Goal: Contribute content: Add original content to the website for others to see

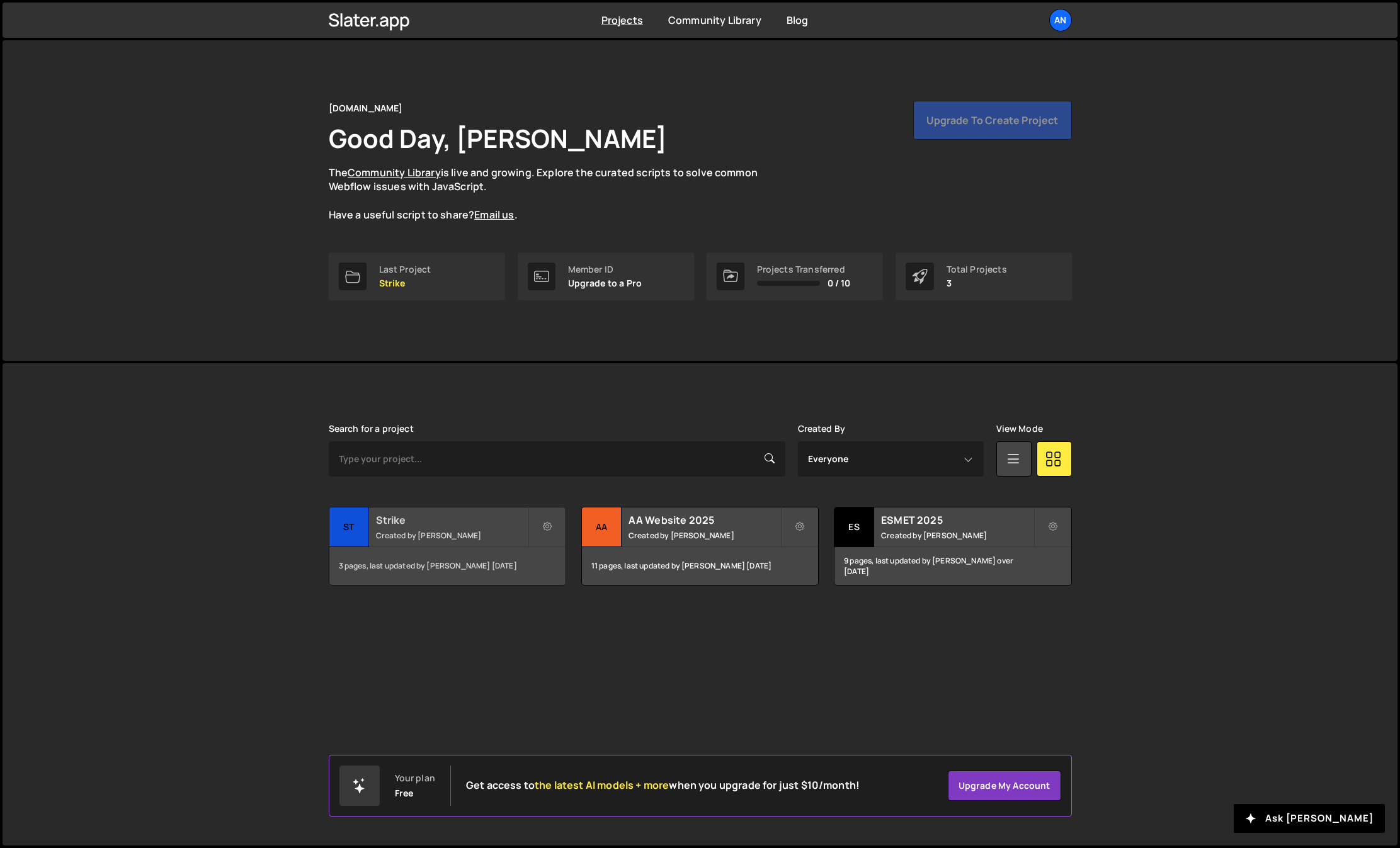
click at [510, 525] on h2 "Strike" at bounding box center [452, 519] width 152 height 14
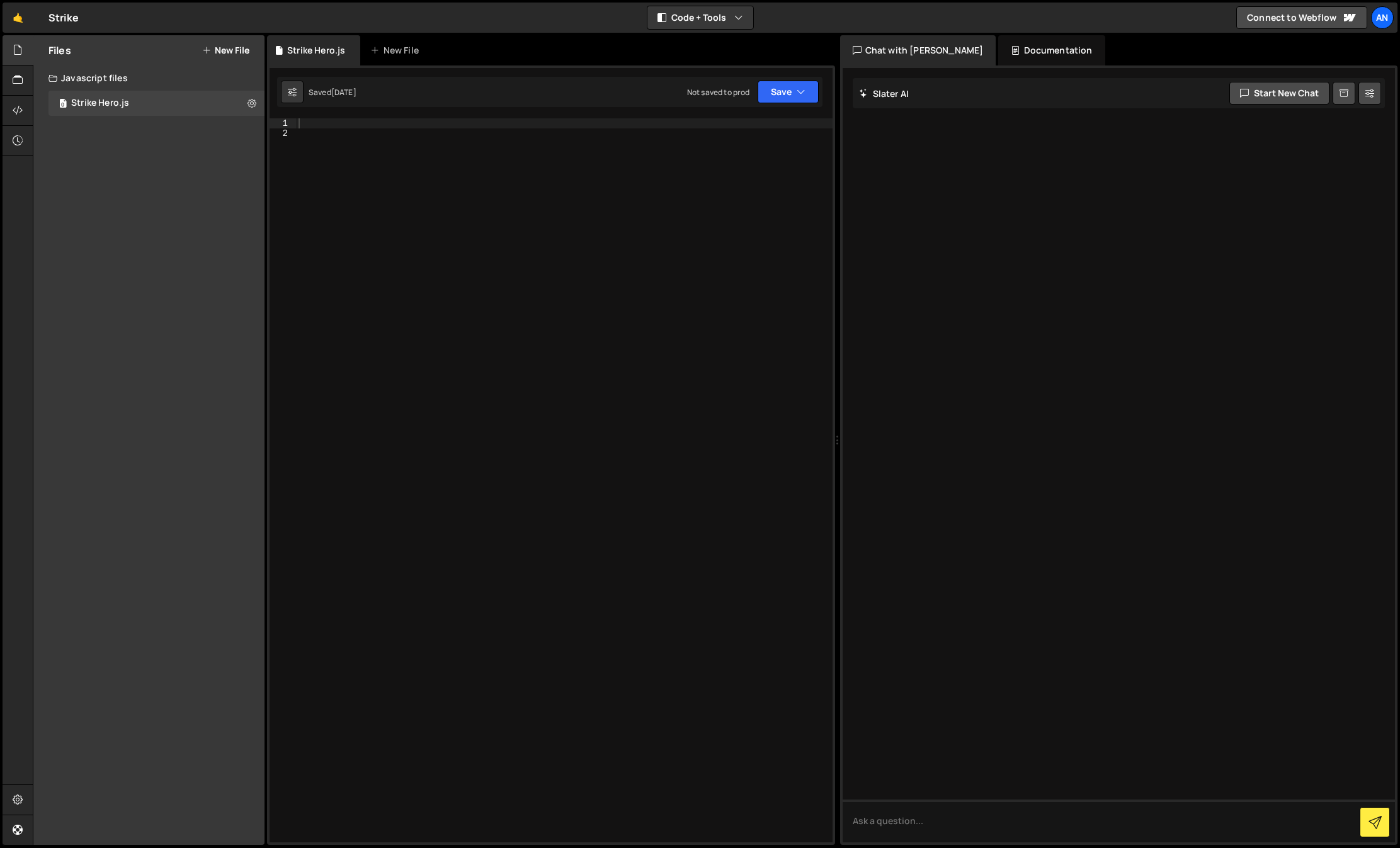
click at [222, 49] on button "New File" at bounding box center [226, 49] width 48 height 10
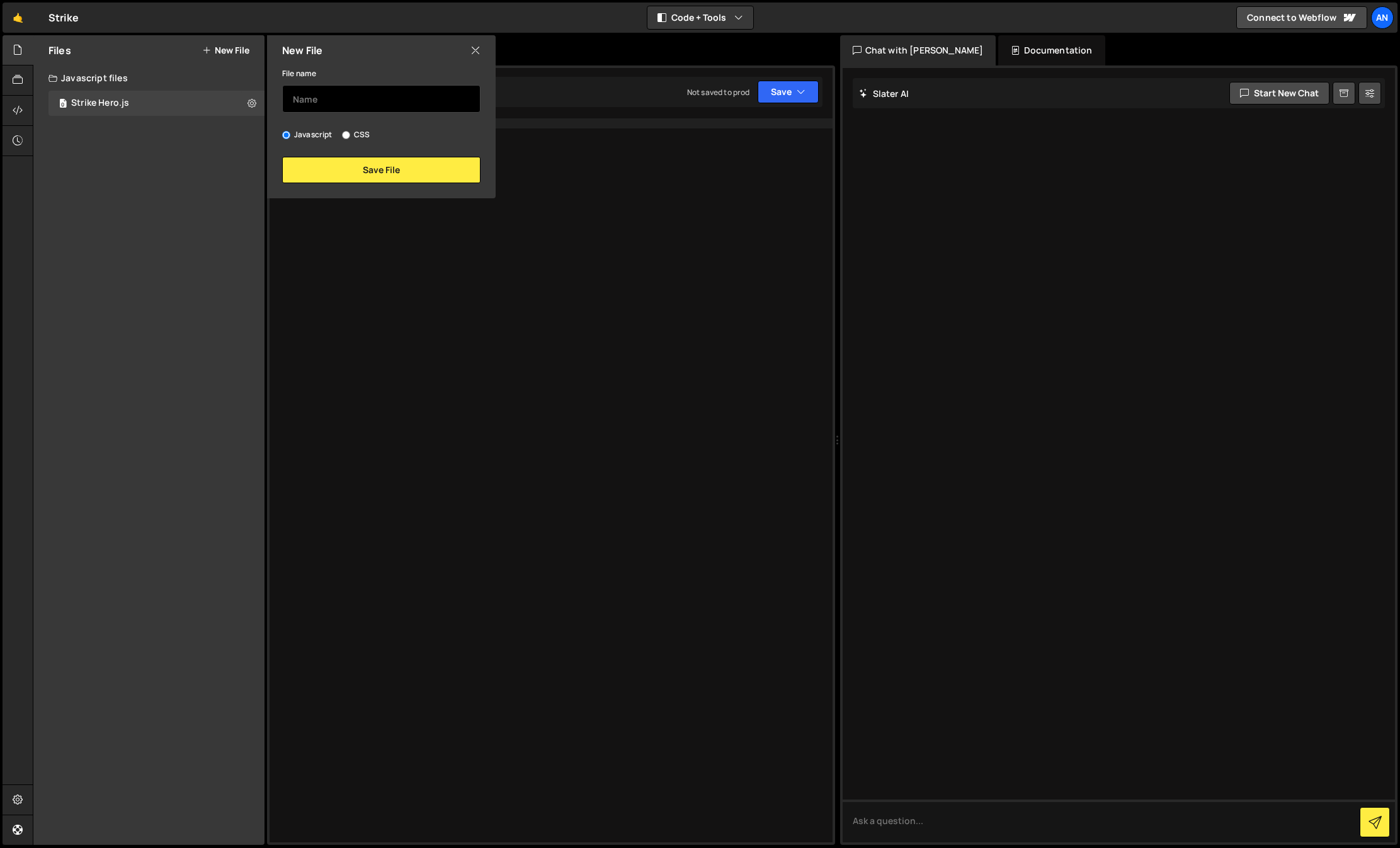
click at [321, 95] on input "text" at bounding box center [381, 99] width 198 height 27
type input "p5-mouse"
click at [318, 172] on button "Save File" at bounding box center [381, 169] width 198 height 27
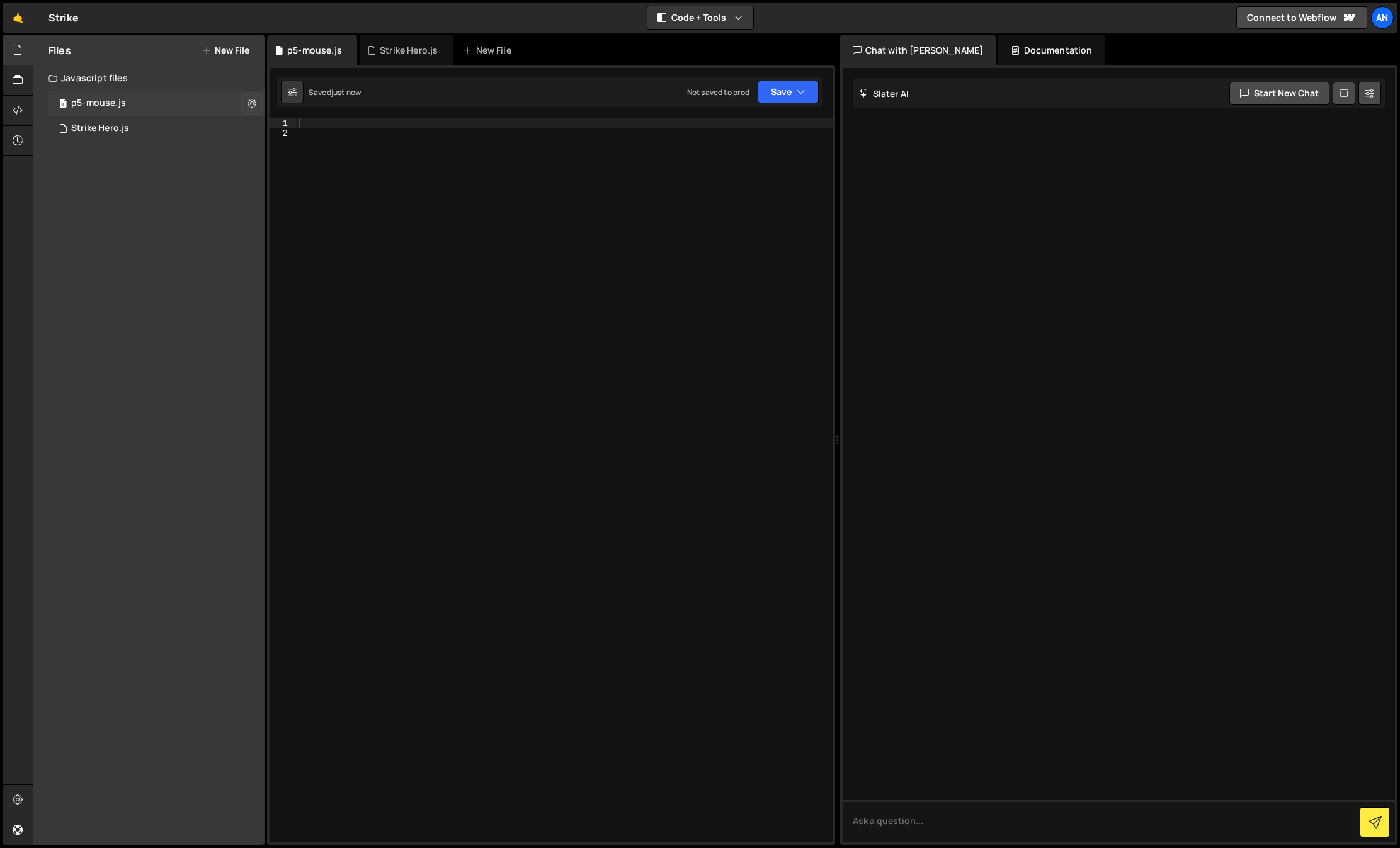
click at [192, 108] on div "0 p5-mouse.js 0" at bounding box center [157, 103] width 216 height 25
click at [357, 134] on div at bounding box center [564, 490] width 537 height 744
click at [355, 126] on div at bounding box center [564, 490] width 537 height 744
paste textarea "});"
type textarea "});"
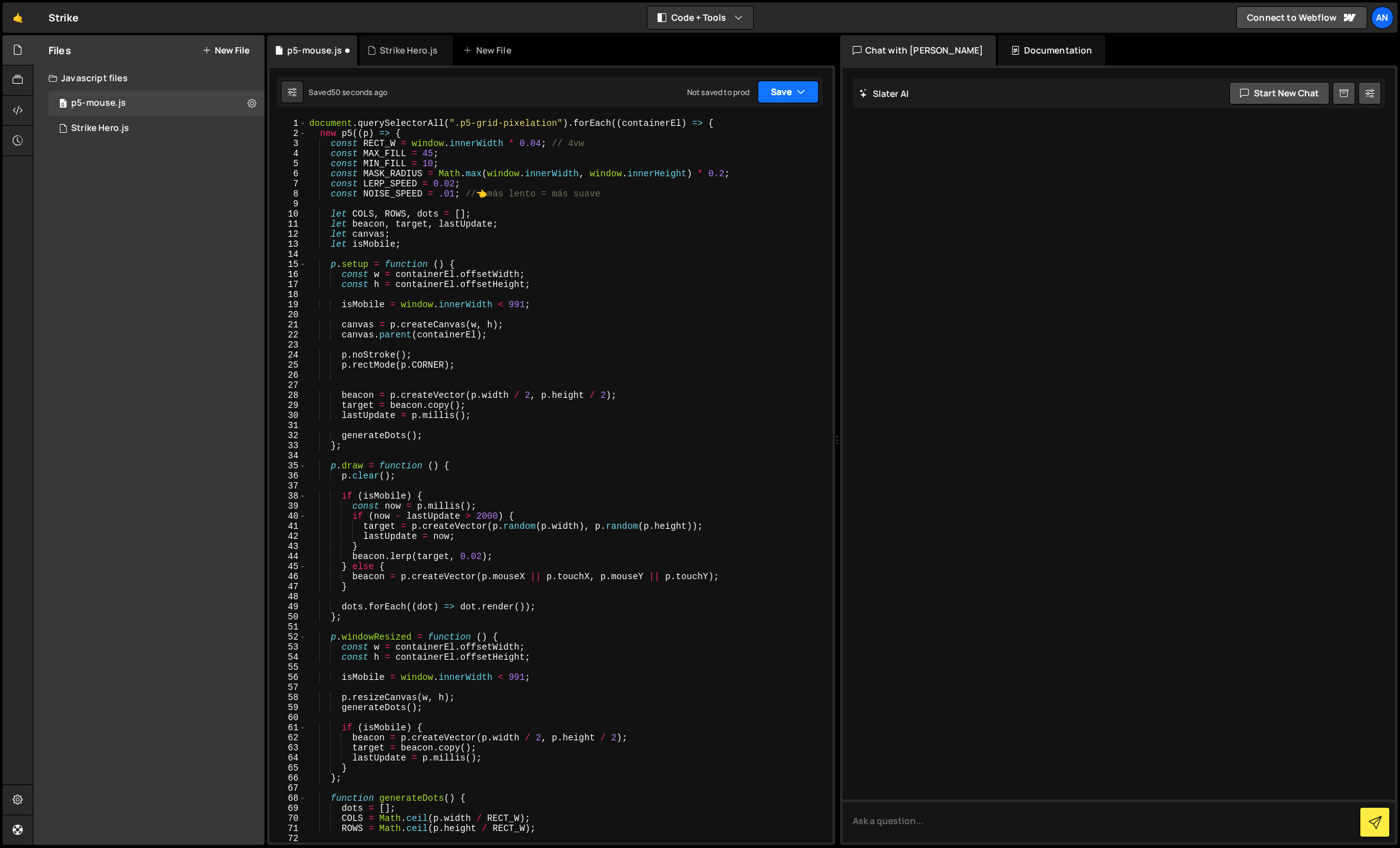
click at [796, 87] on icon "button" at bounding box center [801, 92] width 9 height 13
click at [771, 123] on div "Save to Staging S" at bounding box center [745, 123] width 131 height 13
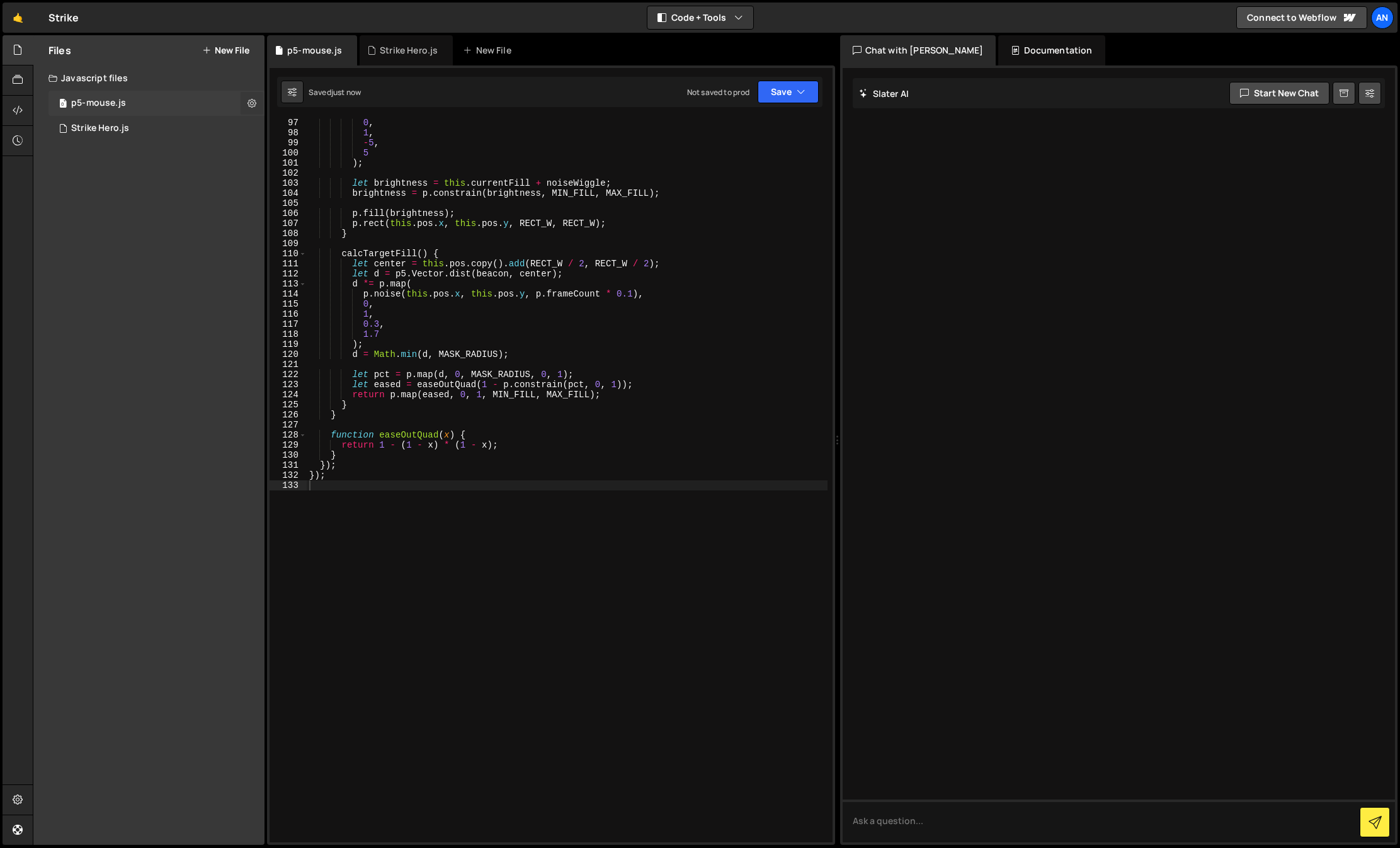
click at [251, 100] on icon at bounding box center [252, 103] width 9 height 12
click at [194, 100] on div "0 p5-mouse.js 0" at bounding box center [157, 103] width 216 height 25
click at [16, 79] on icon at bounding box center [17, 80] width 10 height 14
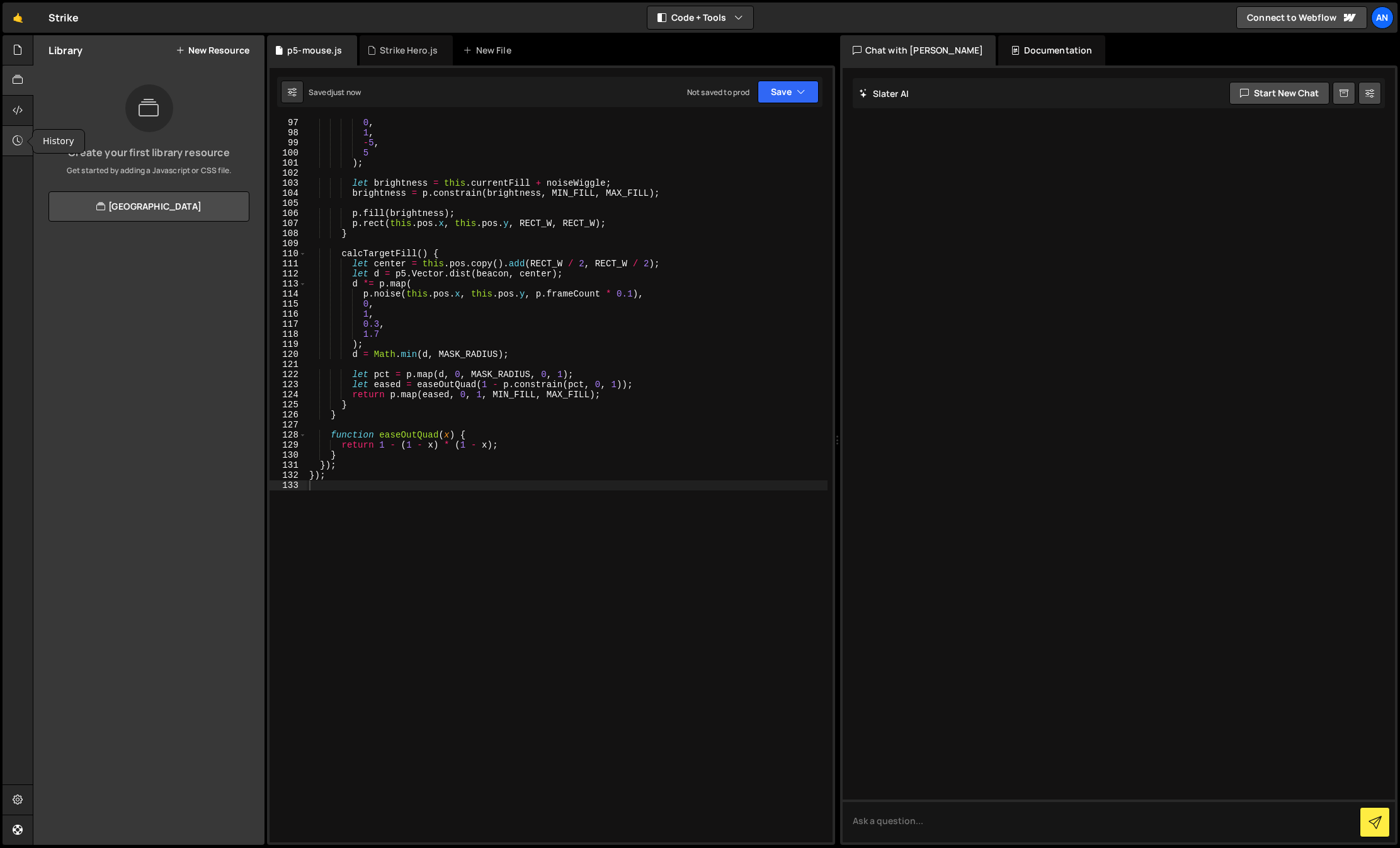
click at [16, 142] on icon at bounding box center [17, 140] width 10 height 14
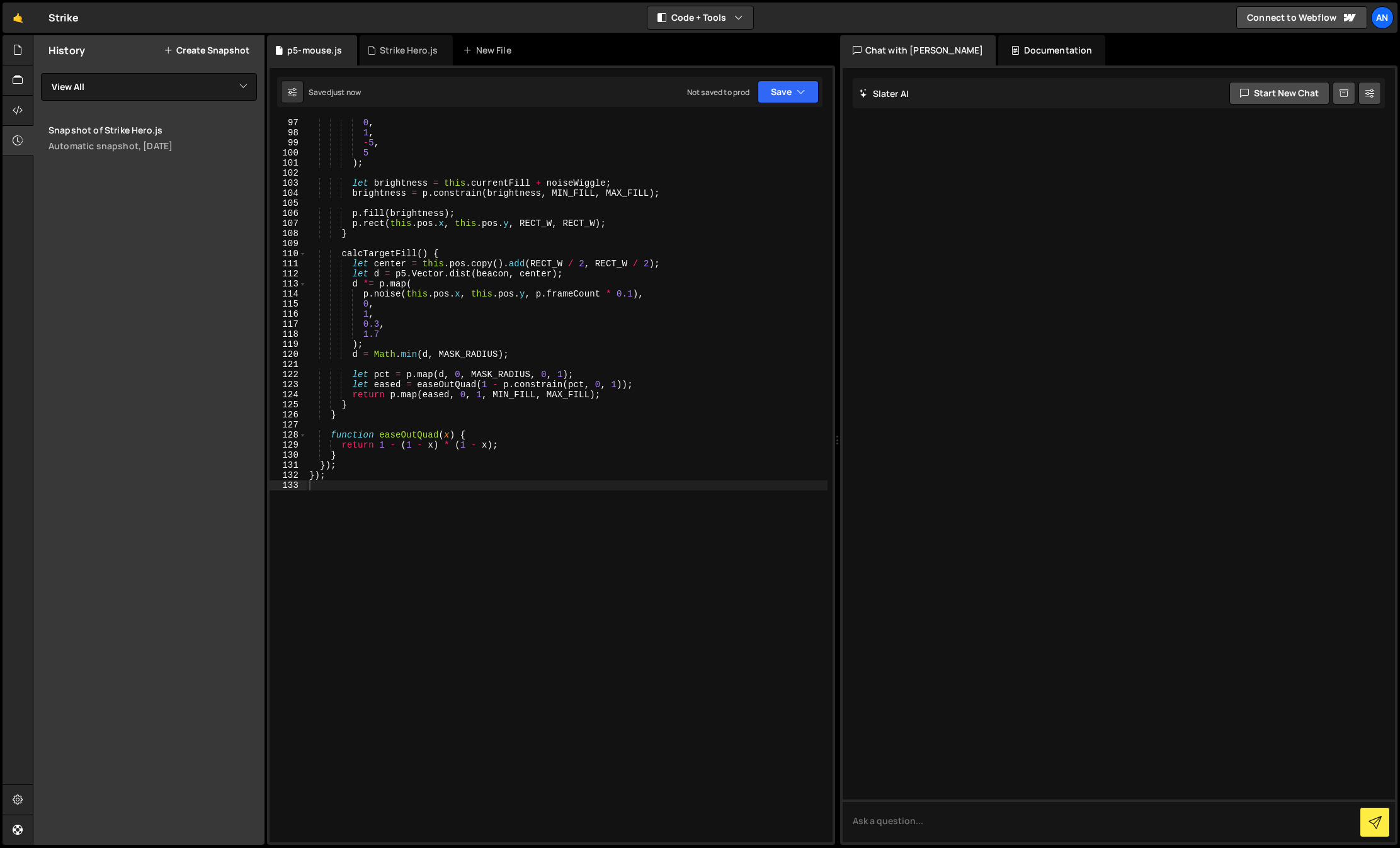
click at [27, 107] on div at bounding box center [29, 111] width 5 height 10
click at [16, 113] on icon at bounding box center [17, 110] width 10 height 14
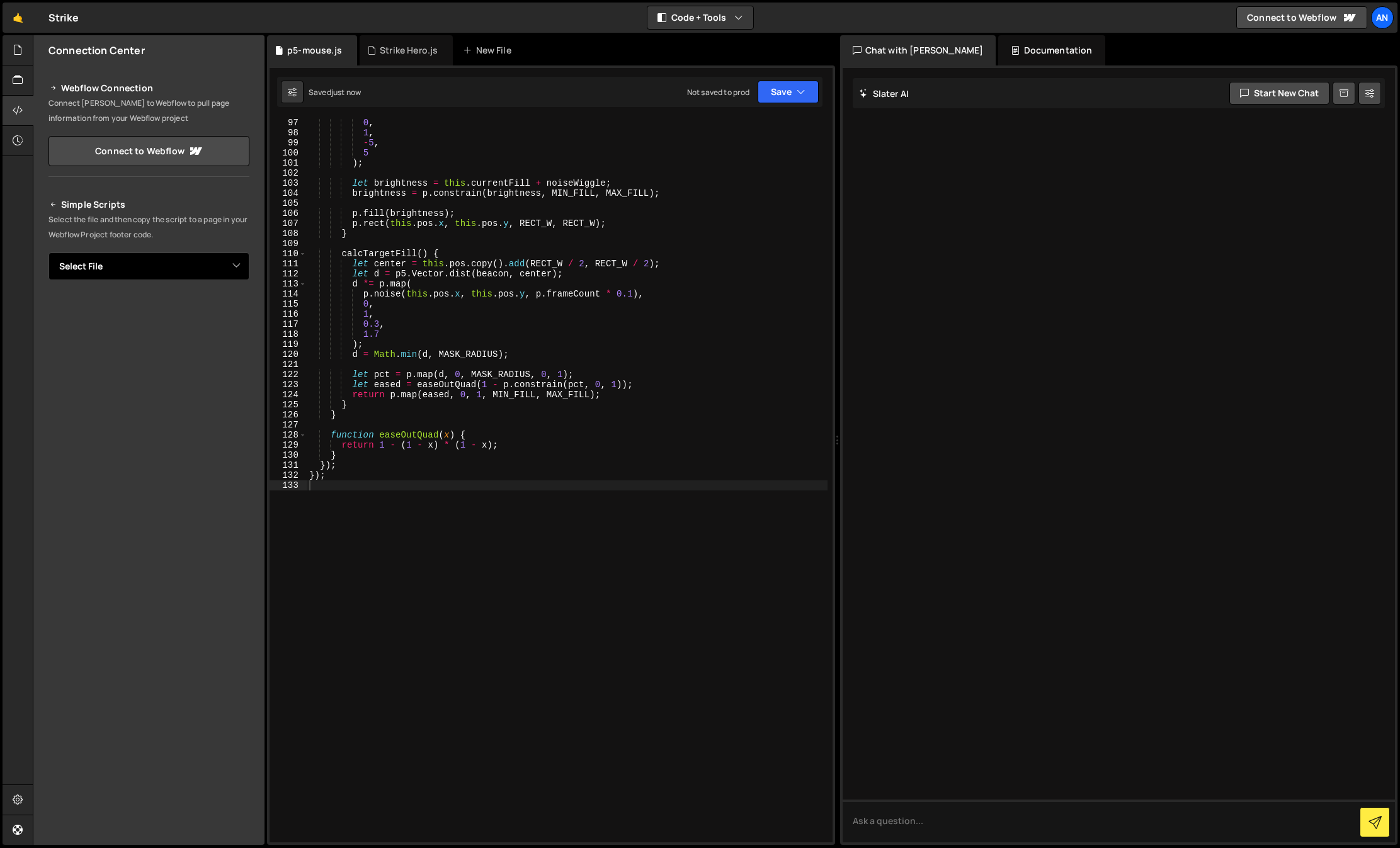
click at [158, 261] on select "Select File Strike Hero.js p5-mouse.js" at bounding box center [148, 266] width 201 height 27
select select "47153"
click at [49, 253] on select "Select File Strike Hero.js p5-mouse.js" at bounding box center [148, 266] width 201 height 27
click at [208, 311] on button "Copy" at bounding box center [211, 309] width 43 height 27
type textarea "1,"
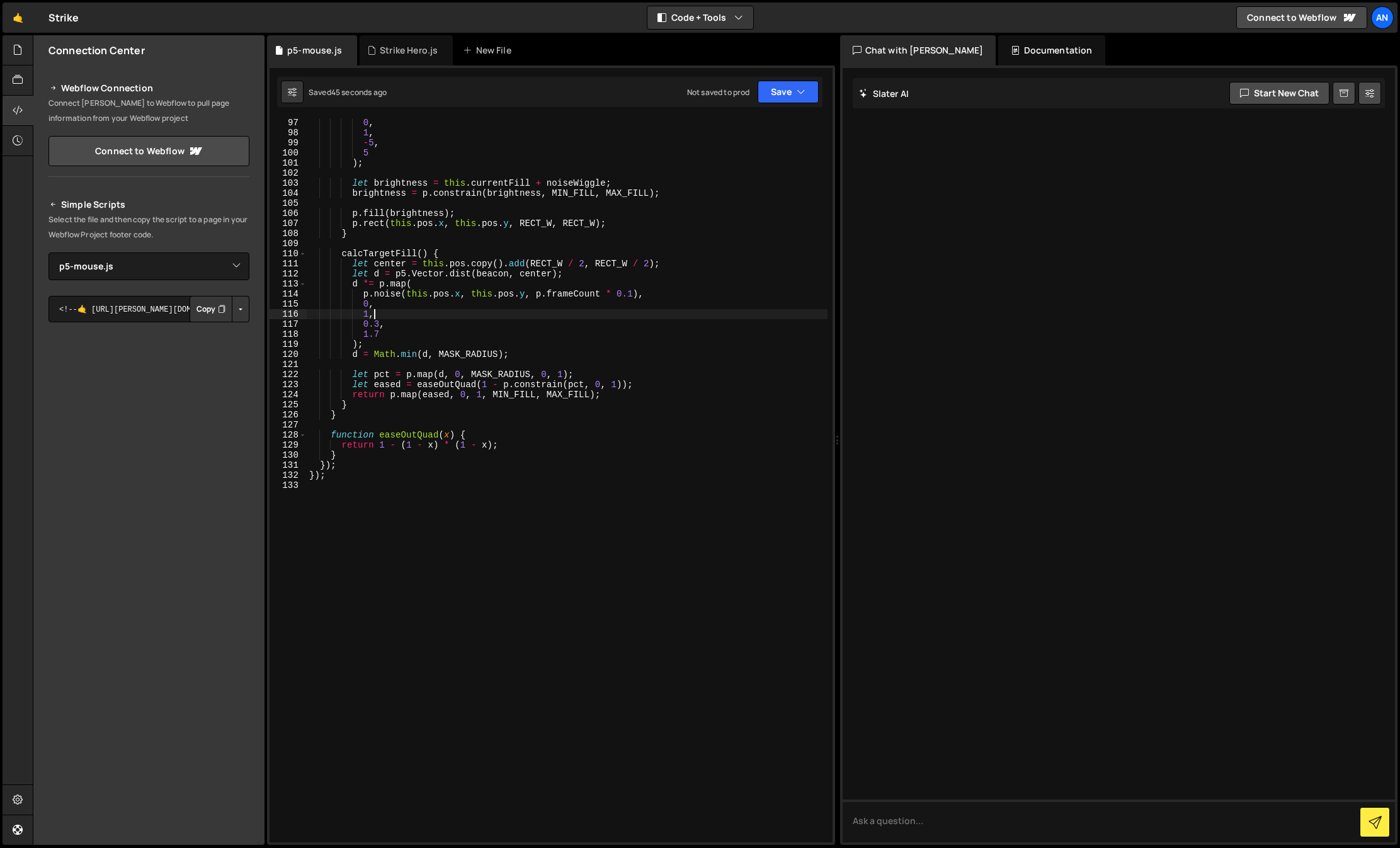
click at [615, 311] on div "0 , 1 , - 5 , 5 ) ; let brightness = this . currentFill + noiseWiggle ; brightn…" at bounding box center [567, 490] width 520 height 744
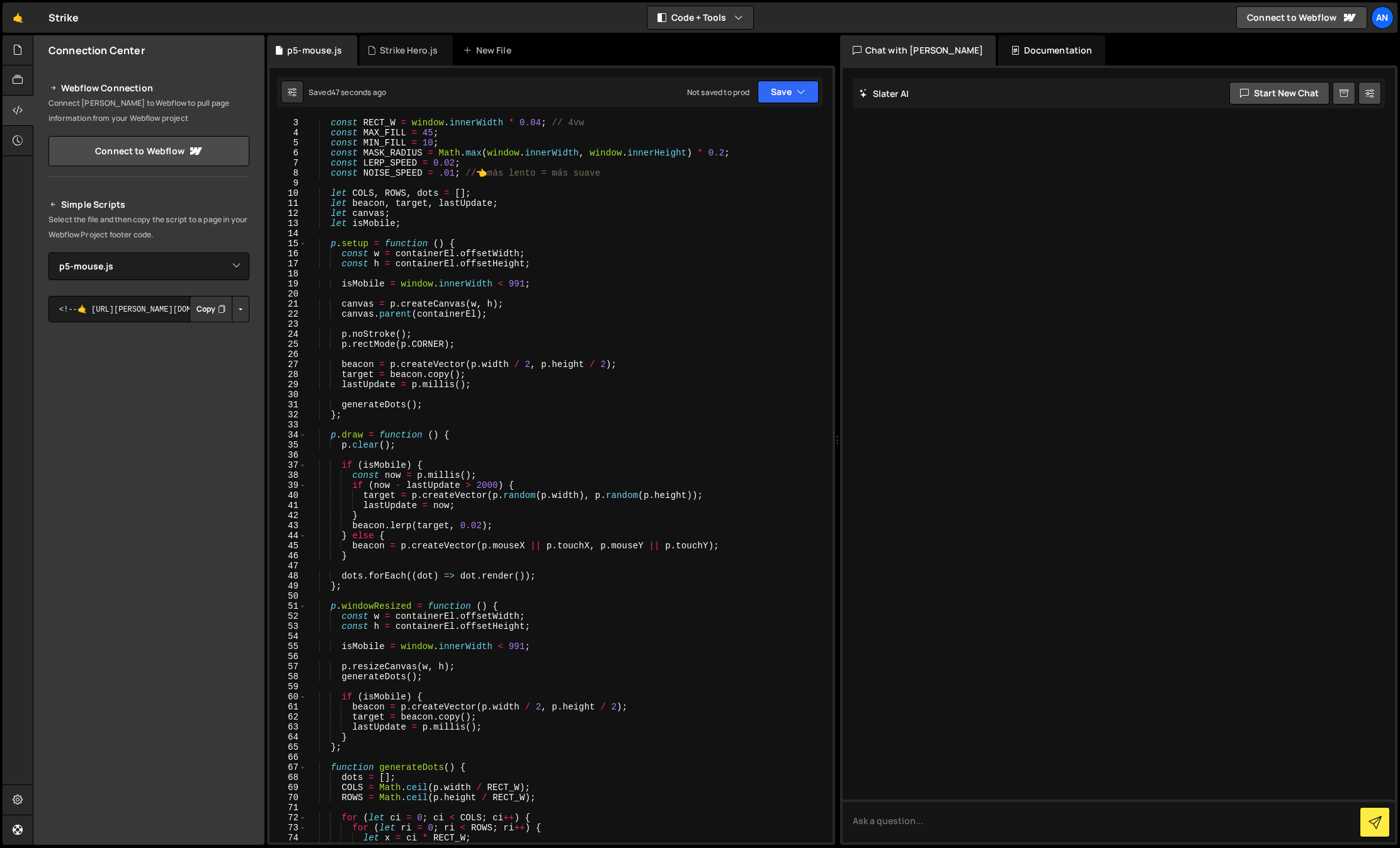
scroll to position [0, 0]
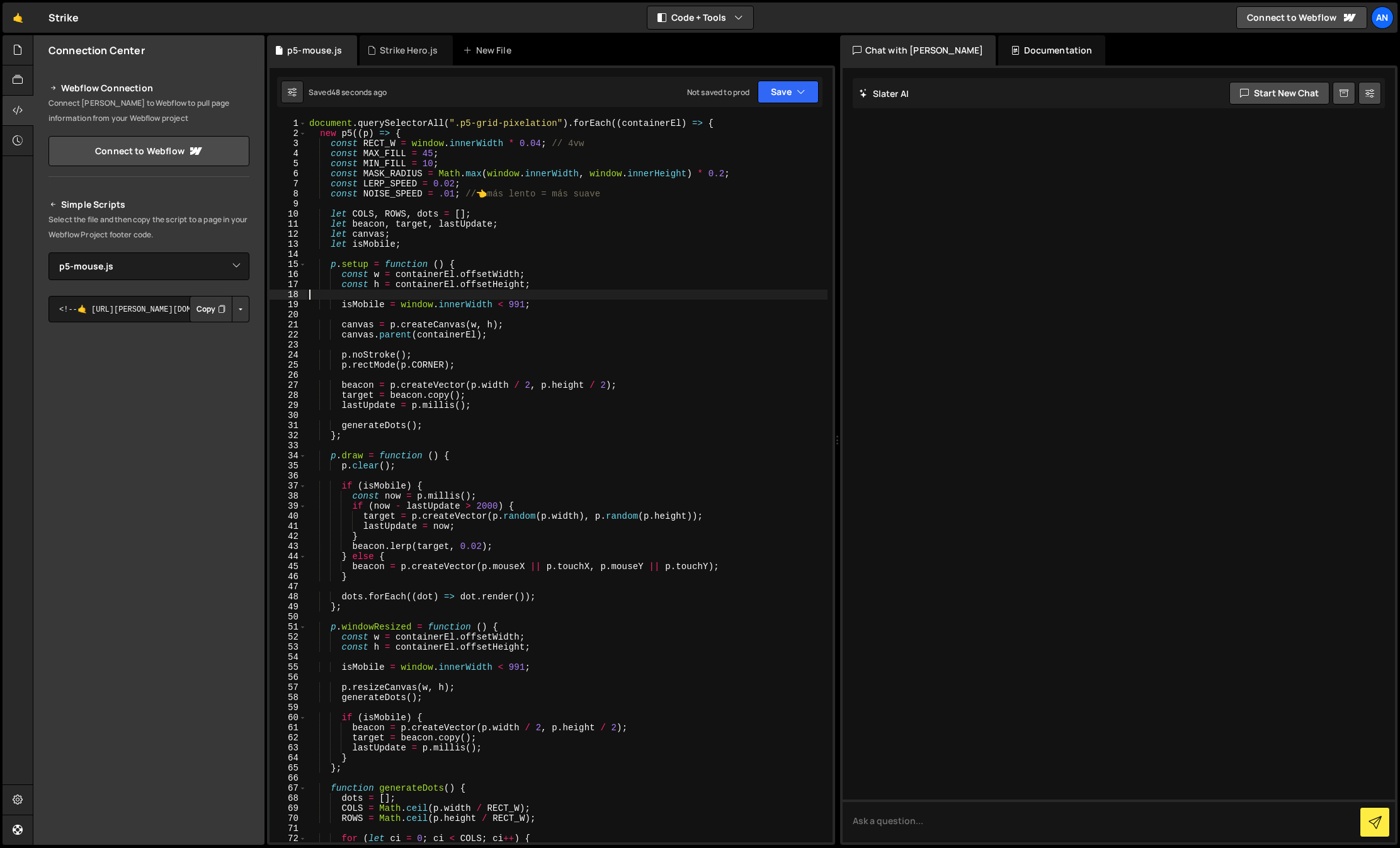
click at [579, 291] on div "document . querySelectorAll ( ".p5-grid-pixelation" ) . forEach (( containerEl …" at bounding box center [567, 490] width 520 height 744
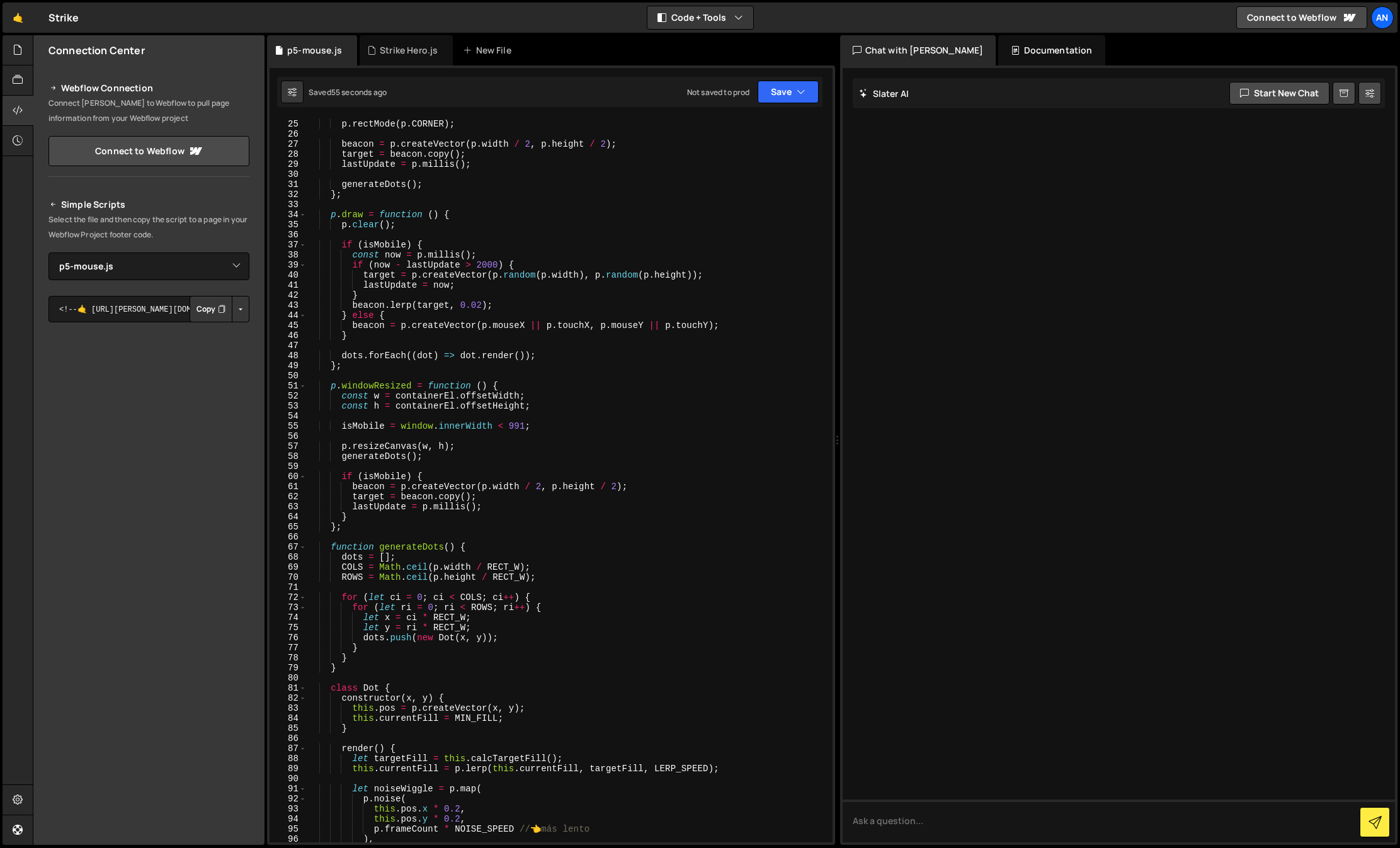
scroll to position [89, 0]
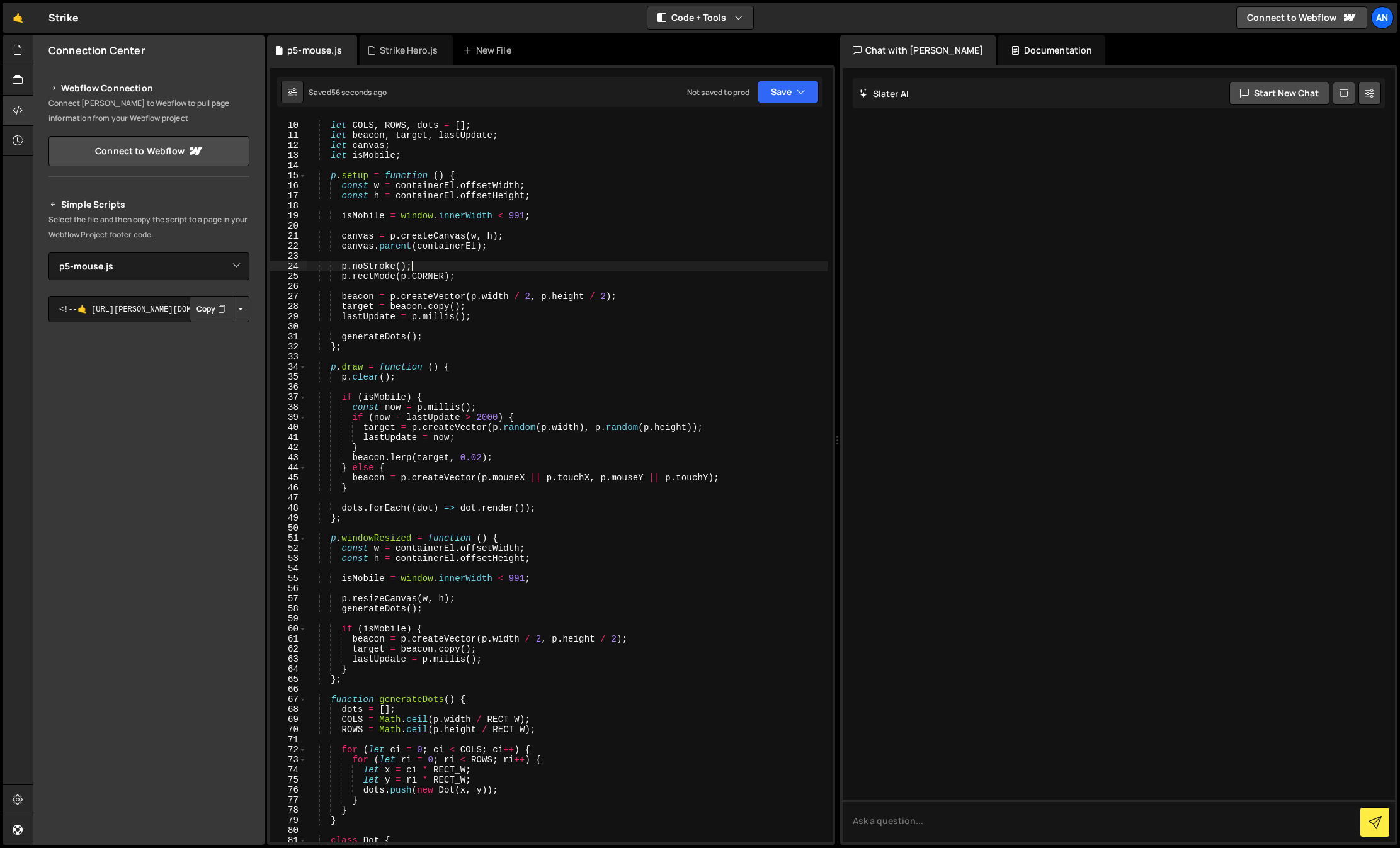
click at [508, 262] on div "let COLS , ROWS , dots = [ ] ; let beacon , target , lastUpdate ; let canvas ; …" at bounding box center [567, 482] width 520 height 744
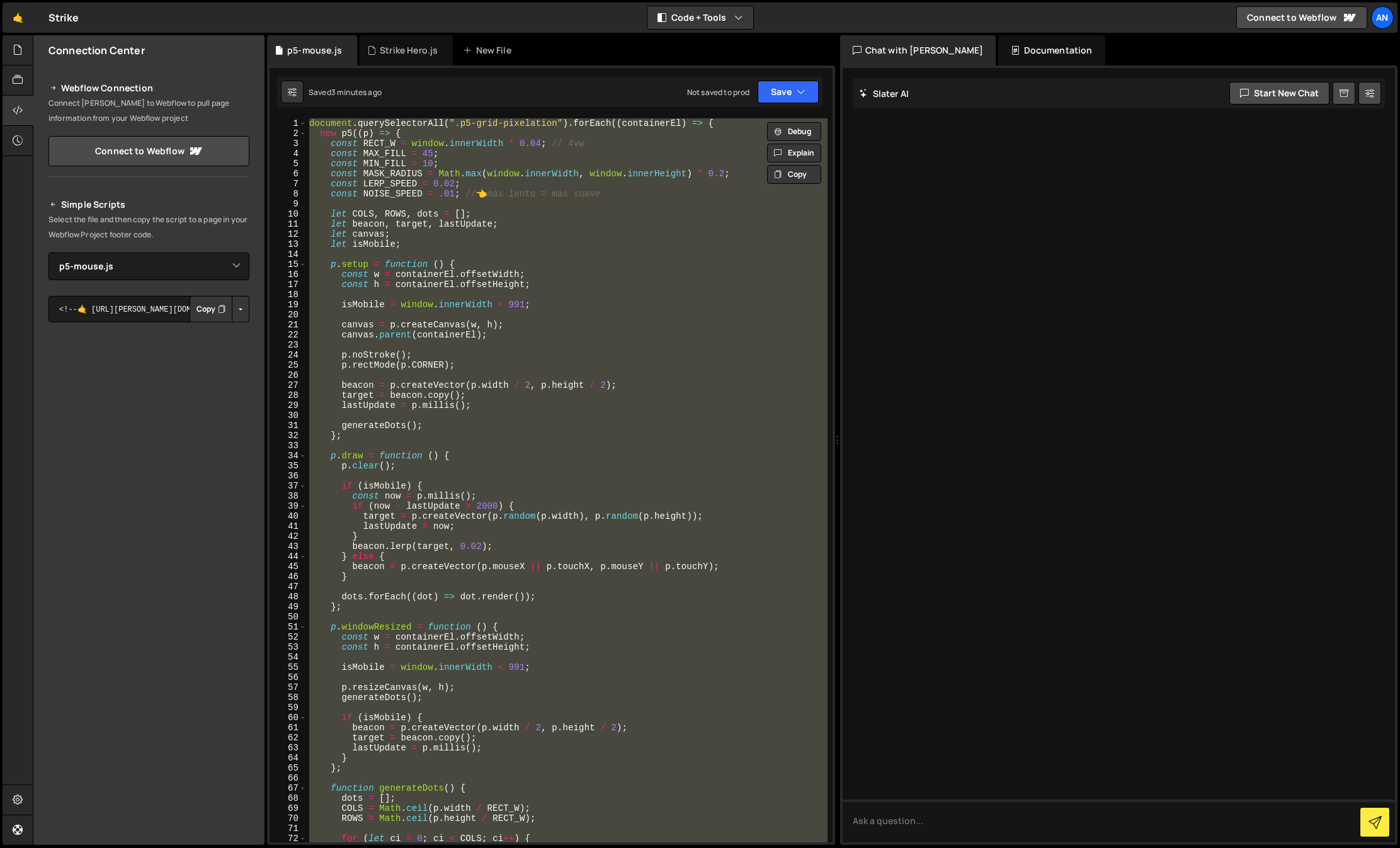
click at [517, 424] on div "document . querySelectorAll ( ".p5-grid-pixelation" ) . forEach (( containerEl …" at bounding box center [567, 480] width 520 height 723
paste textarea
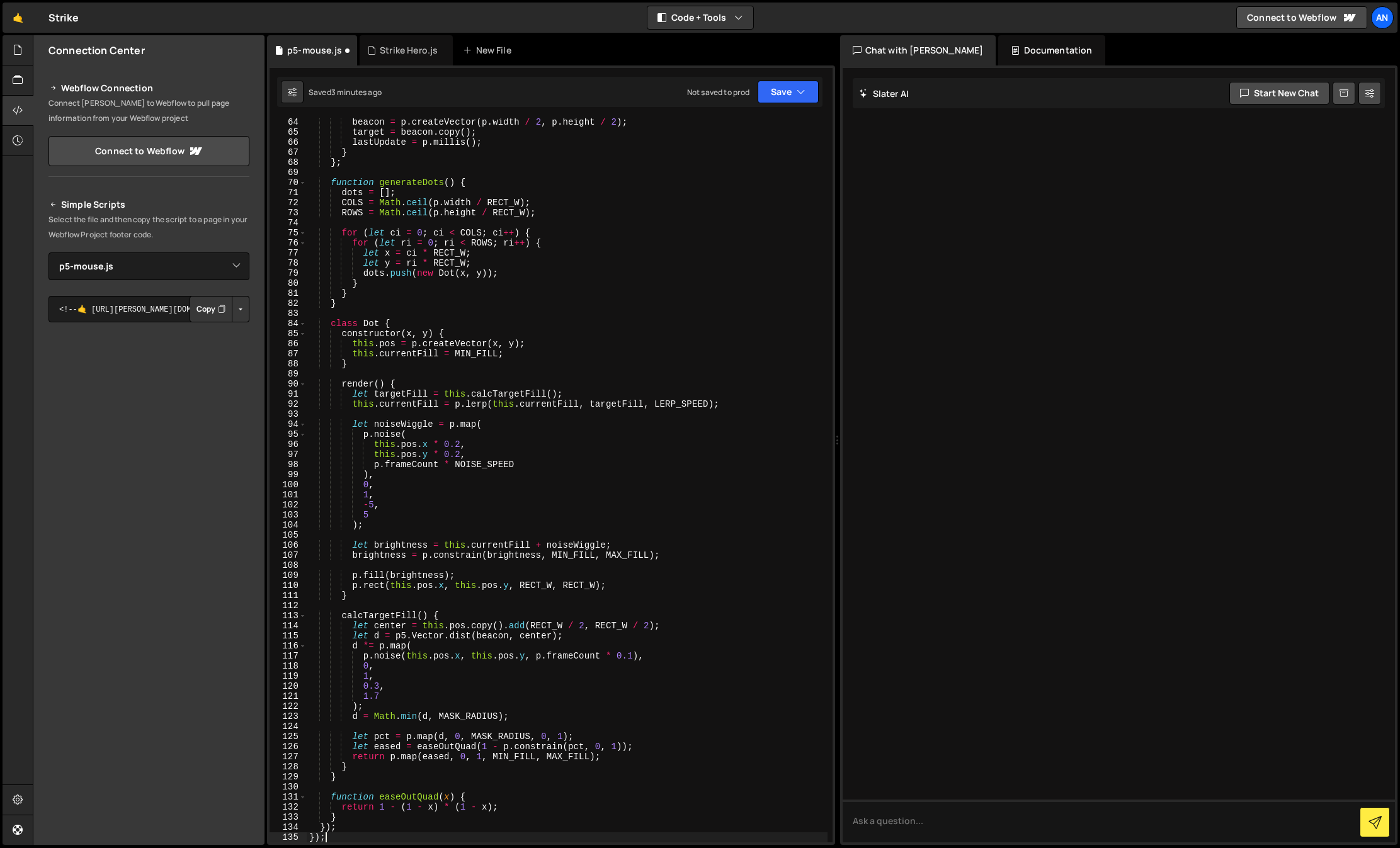
scroll to position [636, 0]
click at [798, 89] on icon "button" at bounding box center [801, 92] width 9 height 13
click at [787, 120] on div "Save to Staging S" at bounding box center [745, 123] width 131 height 13
click at [794, 90] on button "Save" at bounding box center [788, 92] width 61 height 23
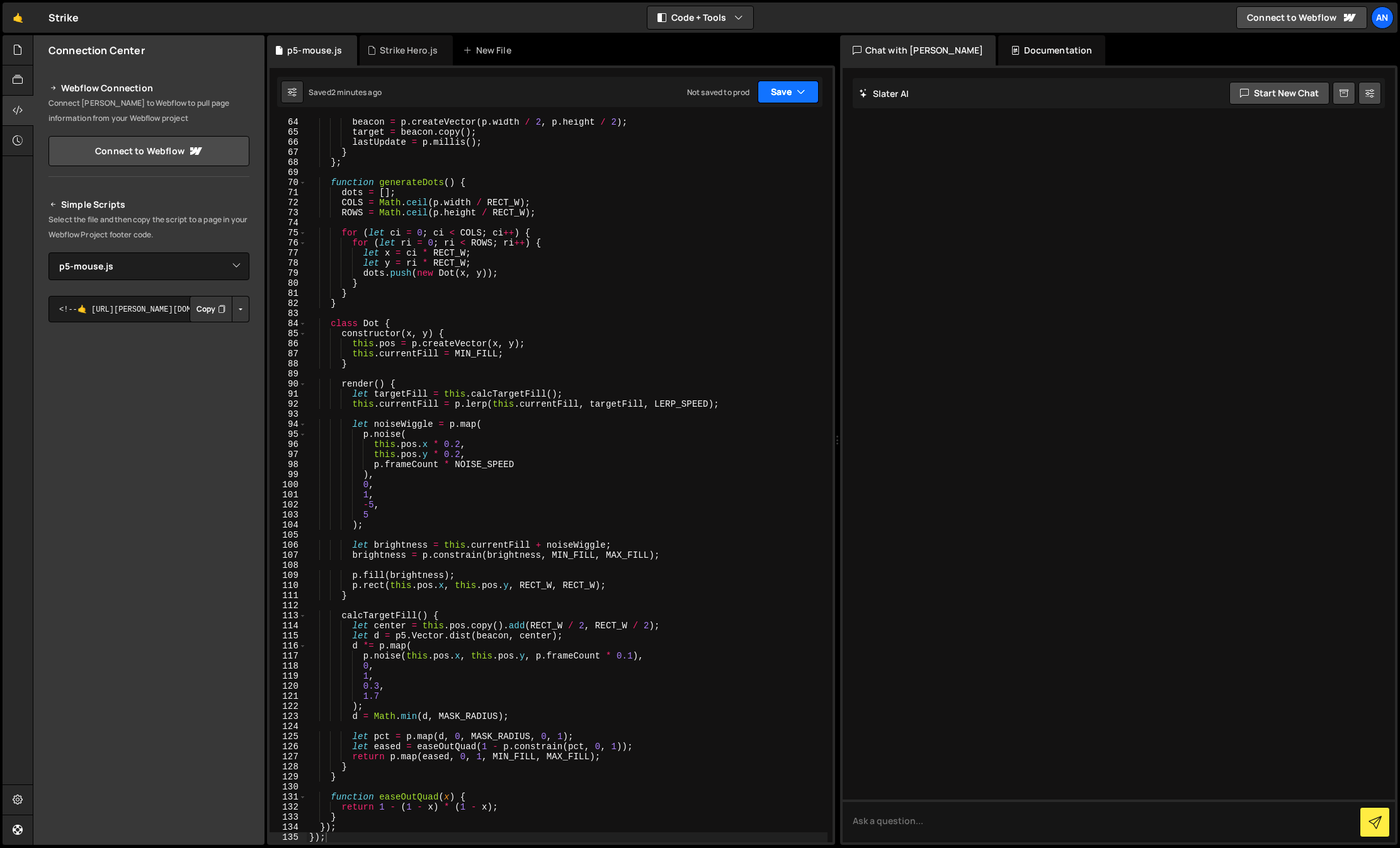
click at [782, 92] on button "Save" at bounding box center [788, 92] width 61 height 23
click at [764, 129] on div "Saved 2 minutes ago" at bounding box center [745, 136] width 131 height 15
click at [488, 325] on div "beacon = p . createVector ( p . width / 2 , p . height / 2 ) ; target = beacon …" at bounding box center [567, 489] width 520 height 744
click at [566, 299] on div "beacon = p . createVector ( p . width / 2 , p . height / 2 ) ; target = beacon …" at bounding box center [567, 489] width 520 height 744
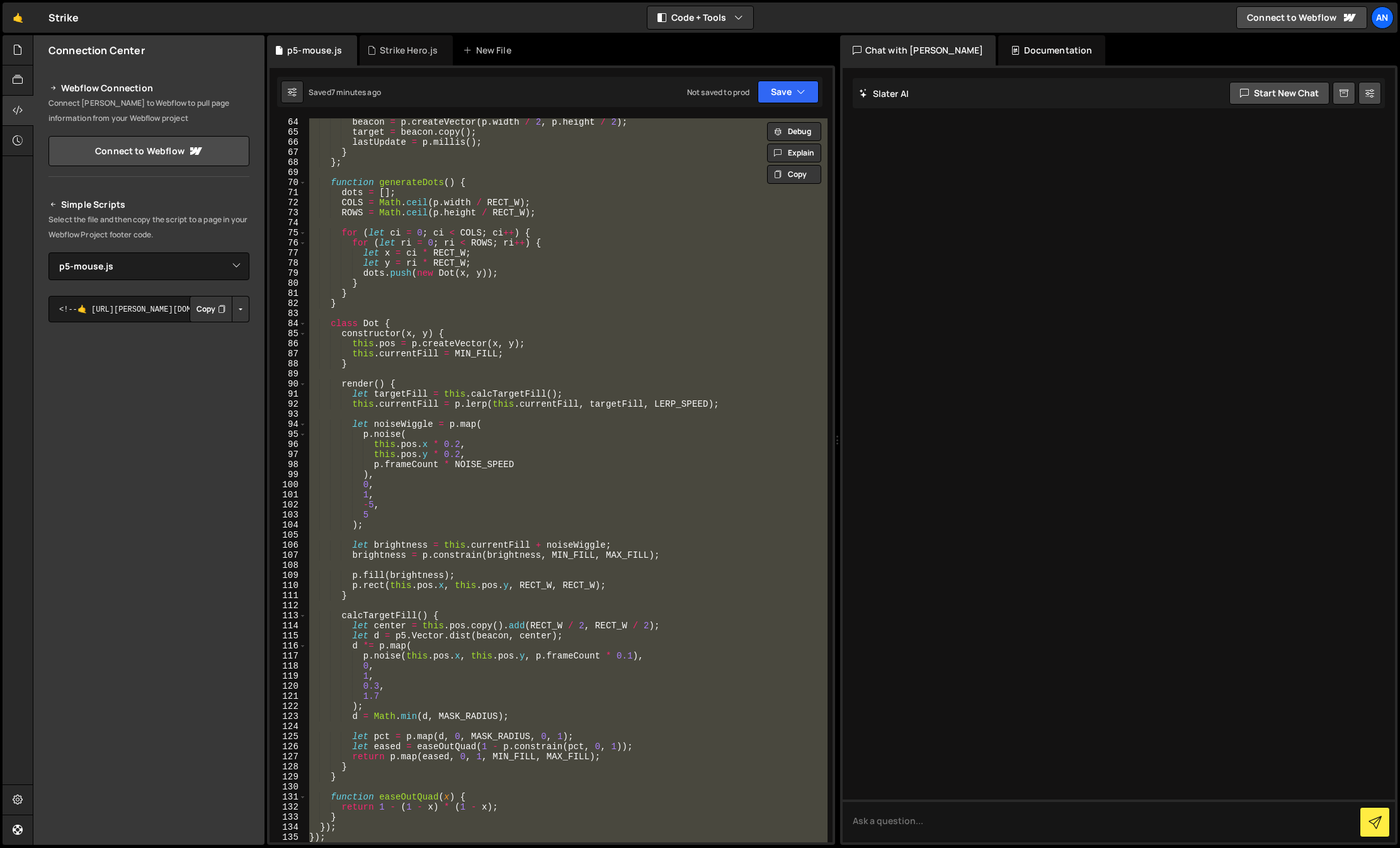
paste textarea
type textarea "});"
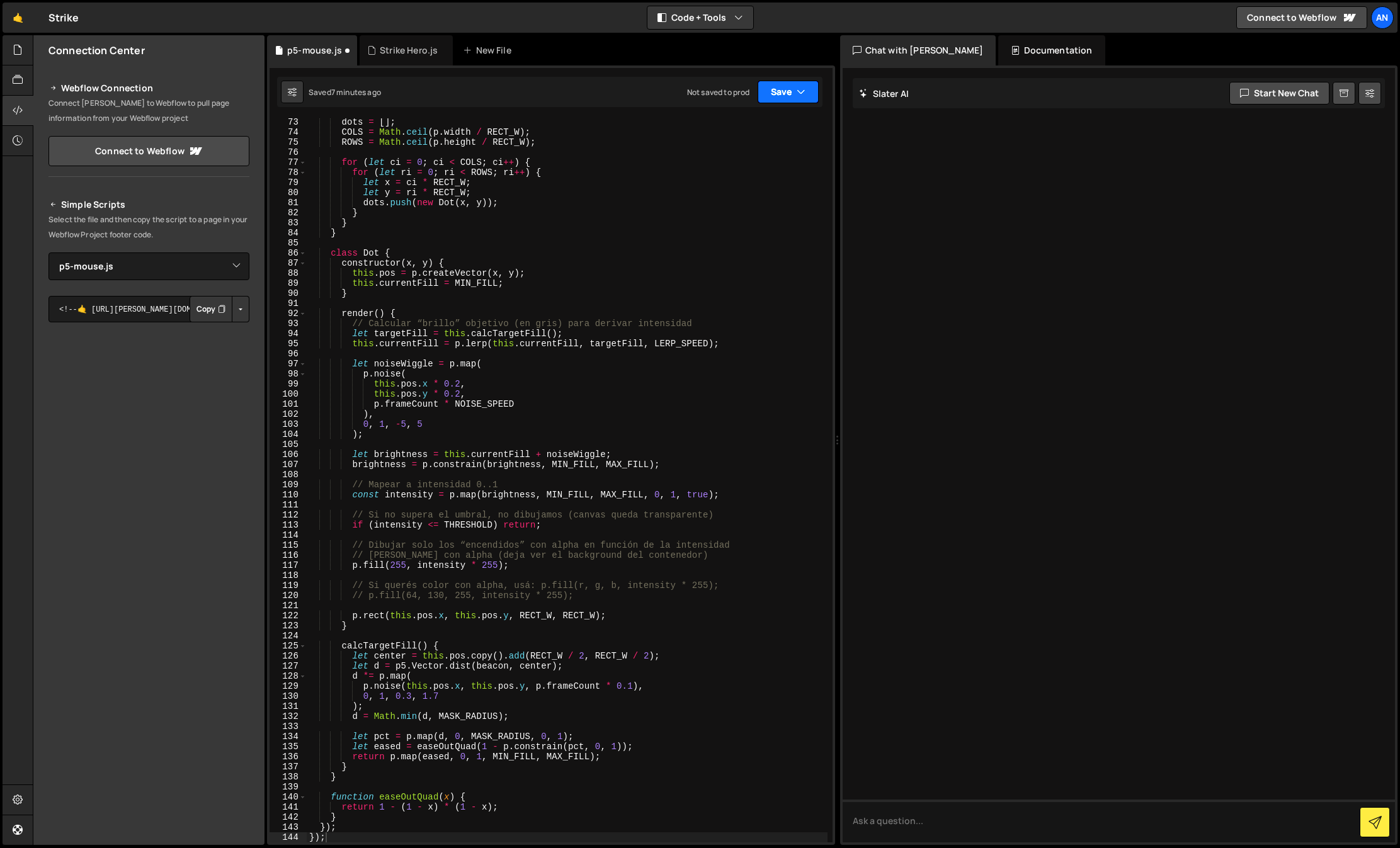
click at [770, 82] on button "Save" at bounding box center [788, 92] width 61 height 23
click at [762, 147] on button "Save to Staging S Saved 7 minutes ago" at bounding box center [745, 130] width 151 height 41
click at [19, 49] on icon at bounding box center [17, 49] width 10 height 14
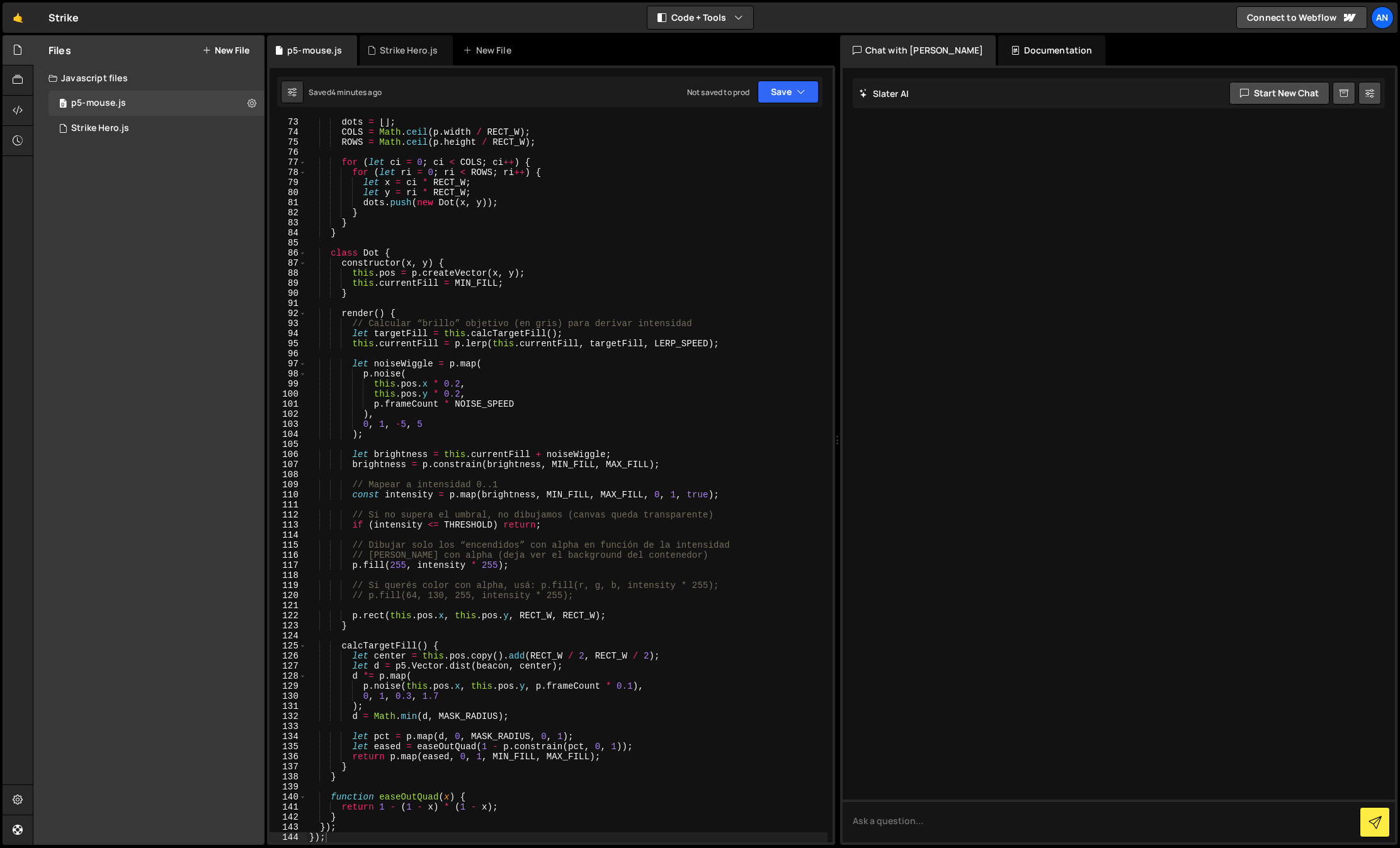
click at [239, 48] on button "New File" at bounding box center [226, 49] width 48 height 10
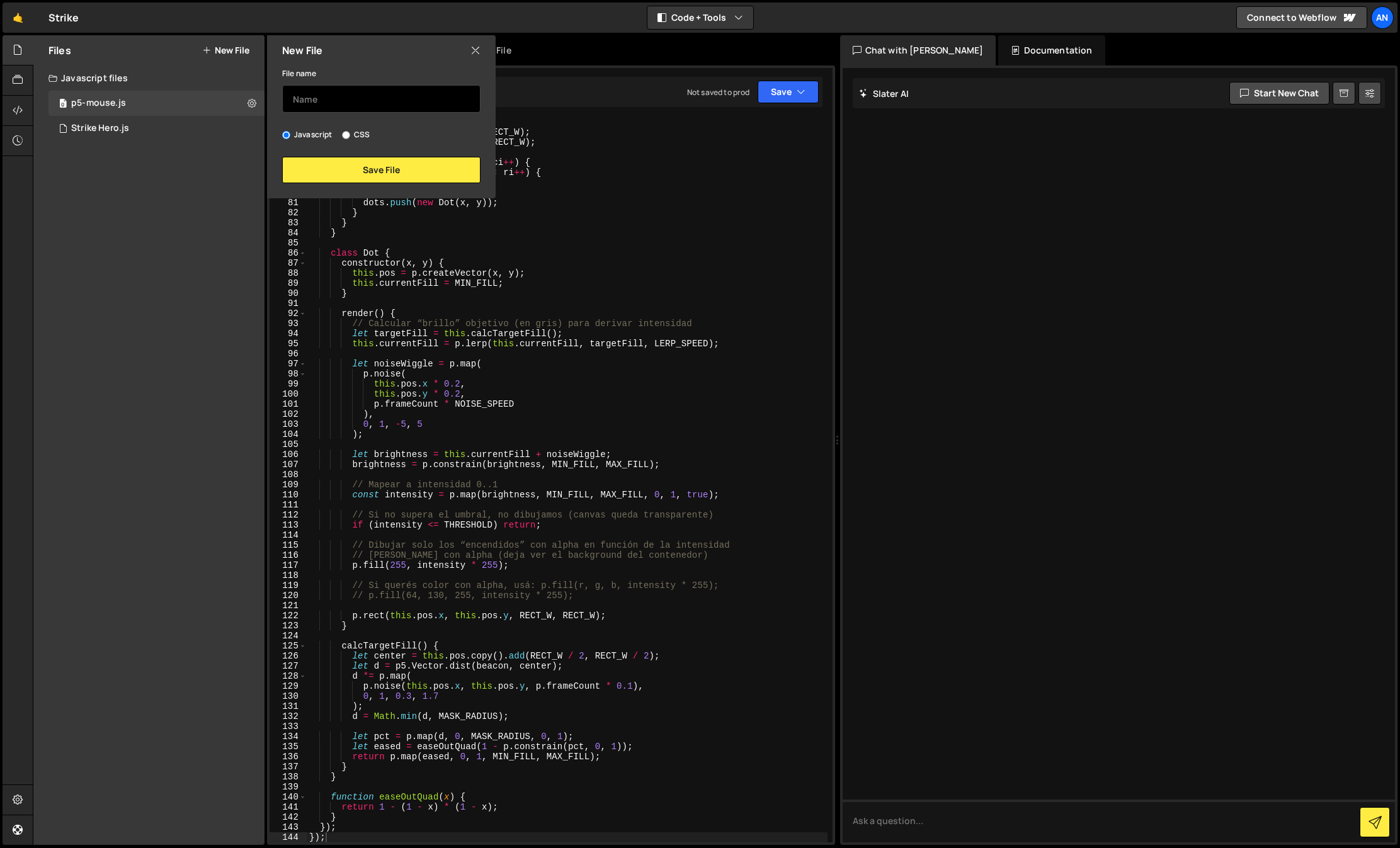
click at [338, 103] on input "text" at bounding box center [381, 99] width 198 height 27
type input "pg-grid-cian"
click at [337, 176] on button "Save File" at bounding box center [381, 169] width 198 height 27
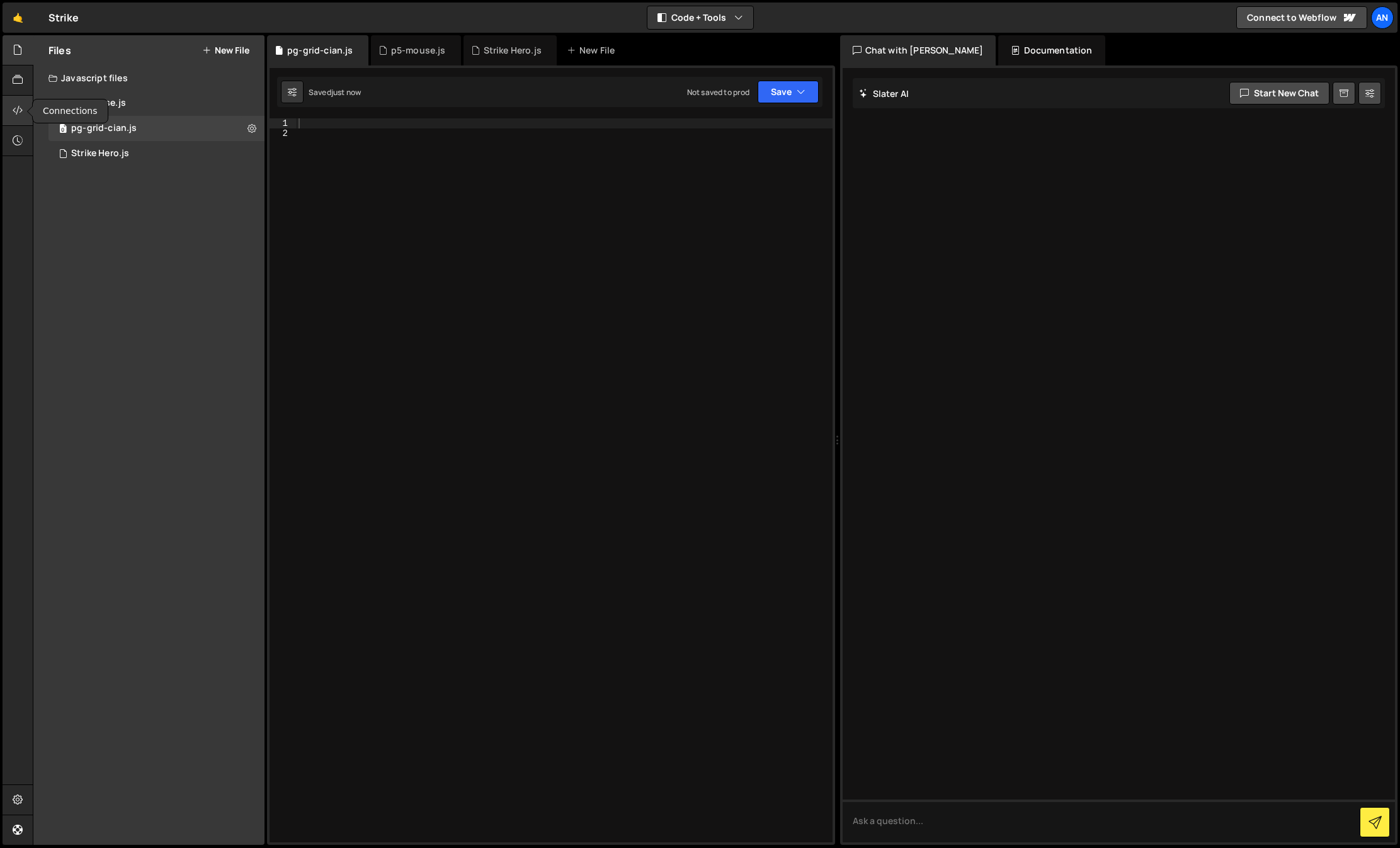
click at [17, 109] on icon at bounding box center [17, 110] width 10 height 14
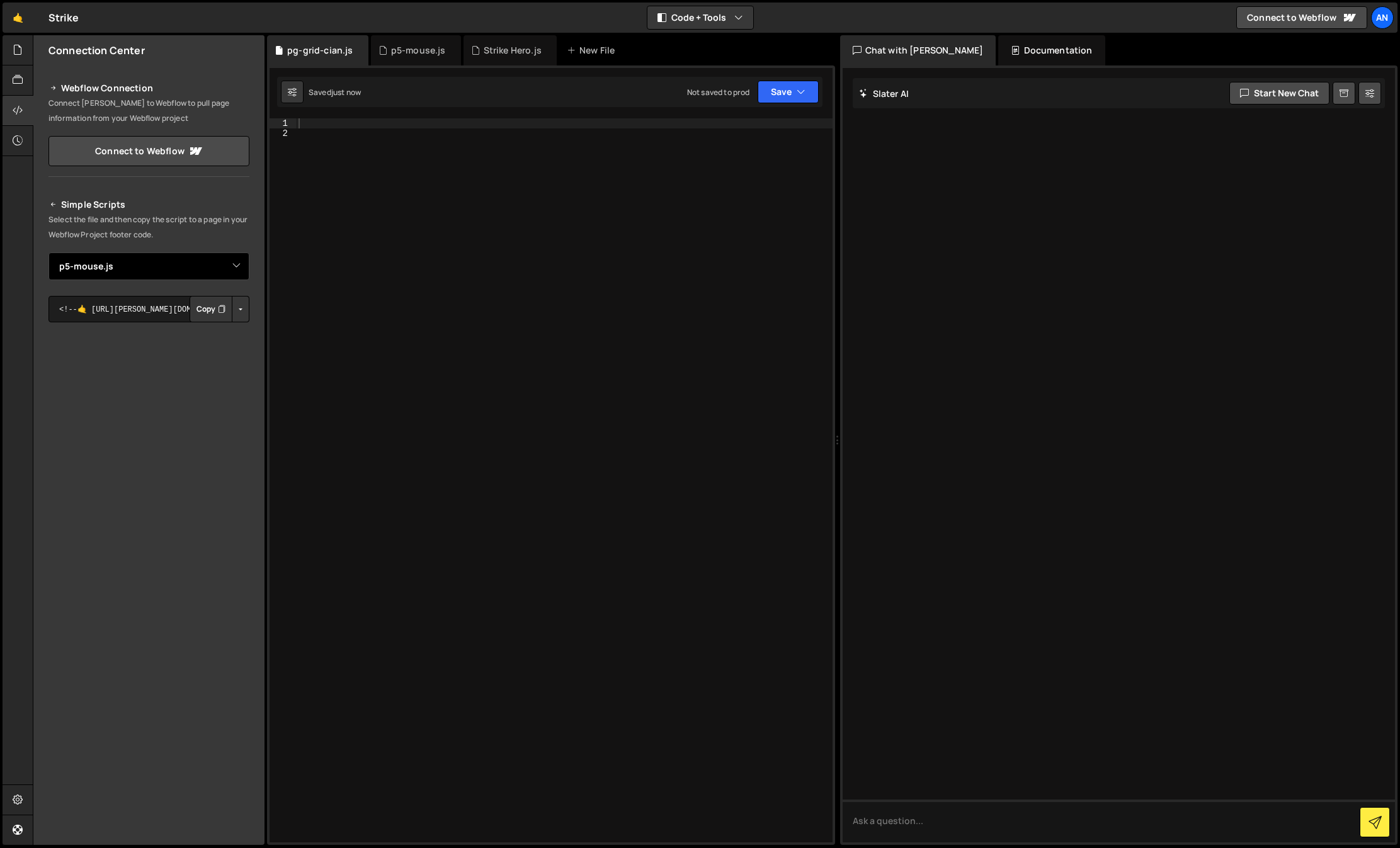
click at [136, 262] on select "Select File Strike Hero.js p5-mouse.js pg-grid-cian.js" at bounding box center [148, 266] width 201 height 27
select select "47154"
click at [49, 253] on select "Select File Strike Hero.js p5-mouse.js pg-grid-cian.js" at bounding box center [148, 266] width 201 height 27
click at [218, 311] on icon "Button group with nested dropdown" at bounding box center [222, 310] width 7 height 13
click at [403, 282] on div at bounding box center [564, 490] width 537 height 744
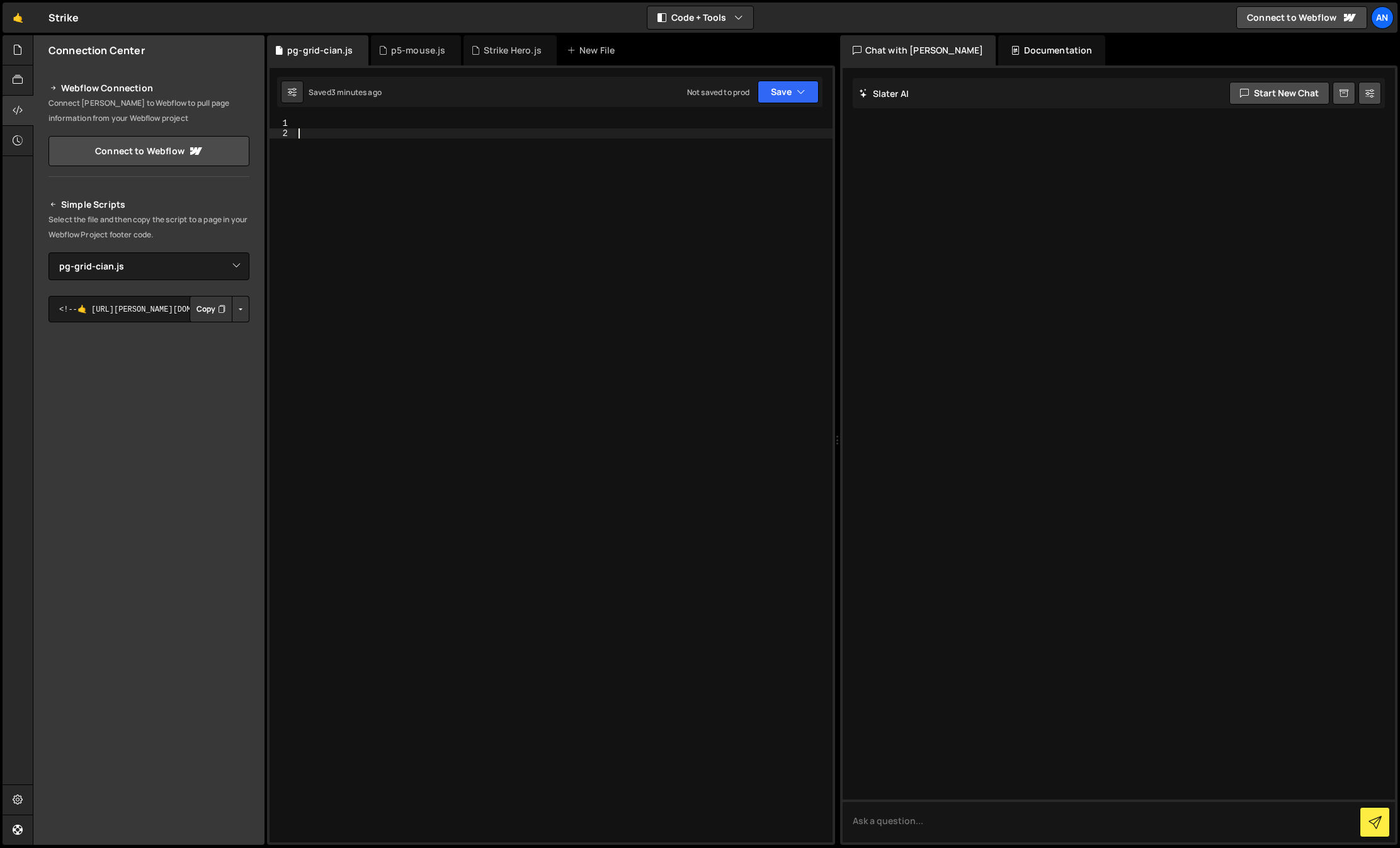
click at [345, 136] on div at bounding box center [564, 490] width 537 height 744
click at [345, 121] on div at bounding box center [564, 490] width 537 height 744
paste textarea "})();"
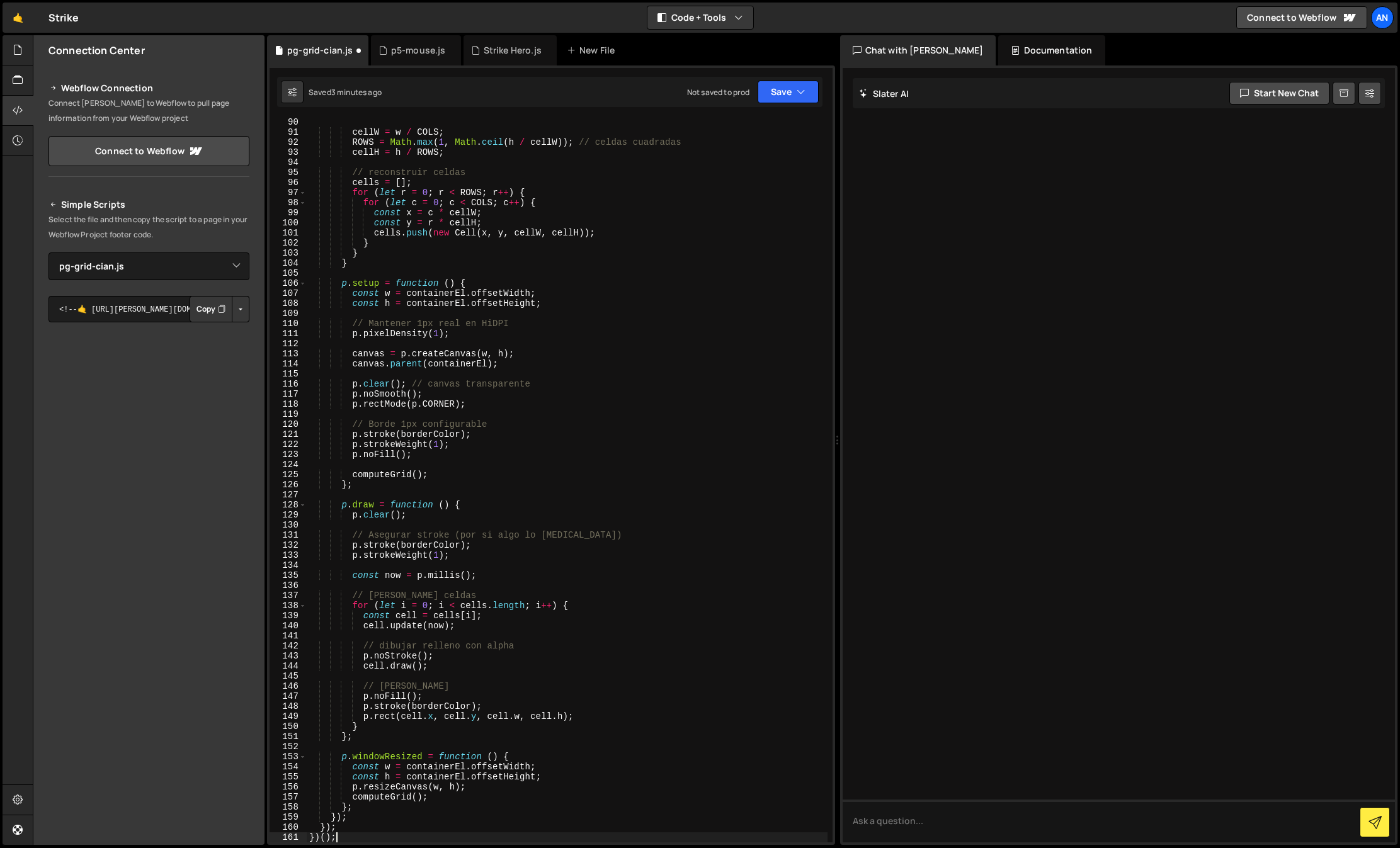
scroll to position [918, 0]
click at [780, 82] on button "Save" at bounding box center [788, 92] width 61 height 23
click at [776, 121] on div "Save to Staging S" at bounding box center [745, 123] width 131 height 13
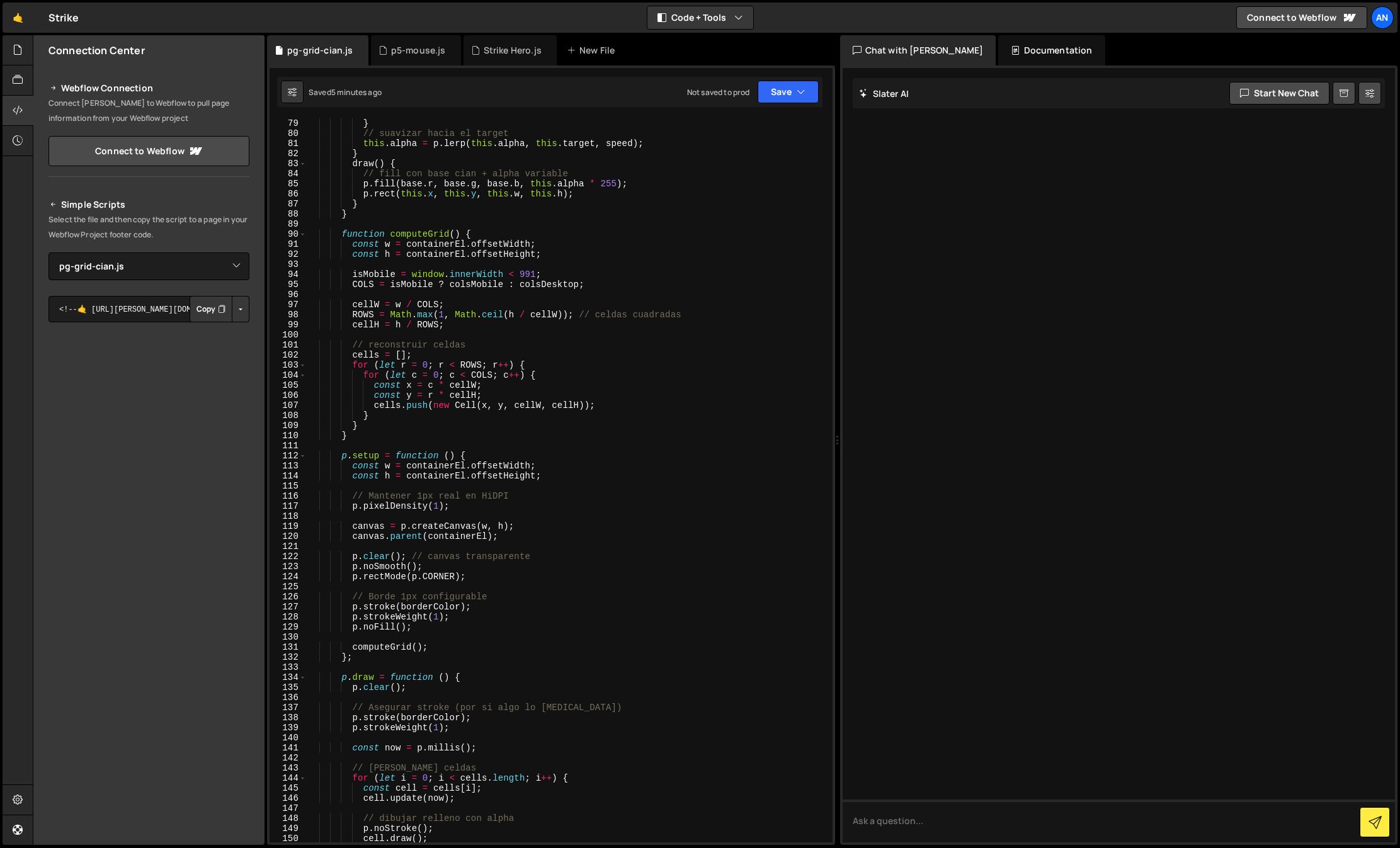
scroll to position [858, 0]
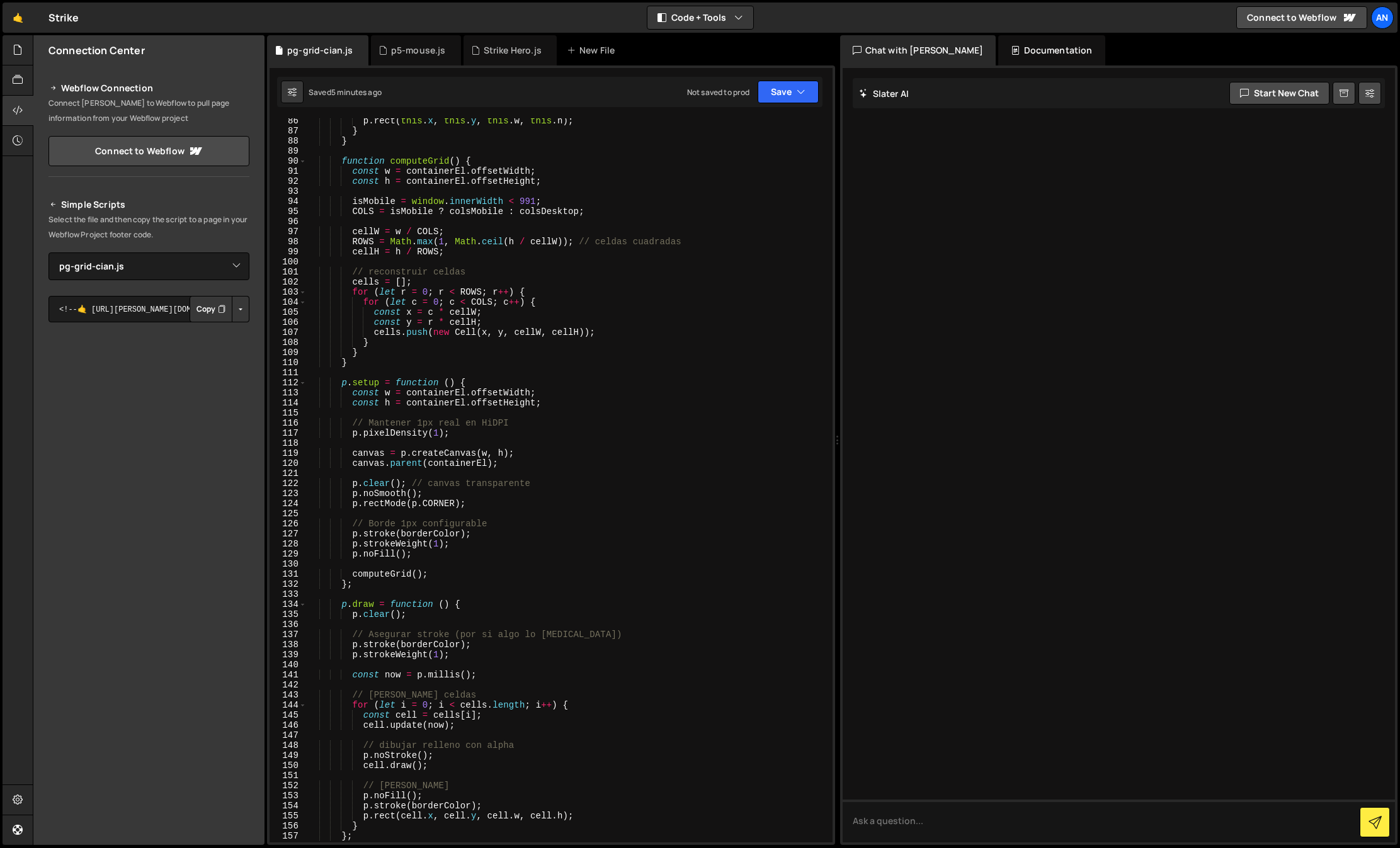
click at [631, 458] on div "p . rect ( this . x , this . y , this . w , this . h ) ; } } function computeGr…" at bounding box center [567, 487] width 520 height 744
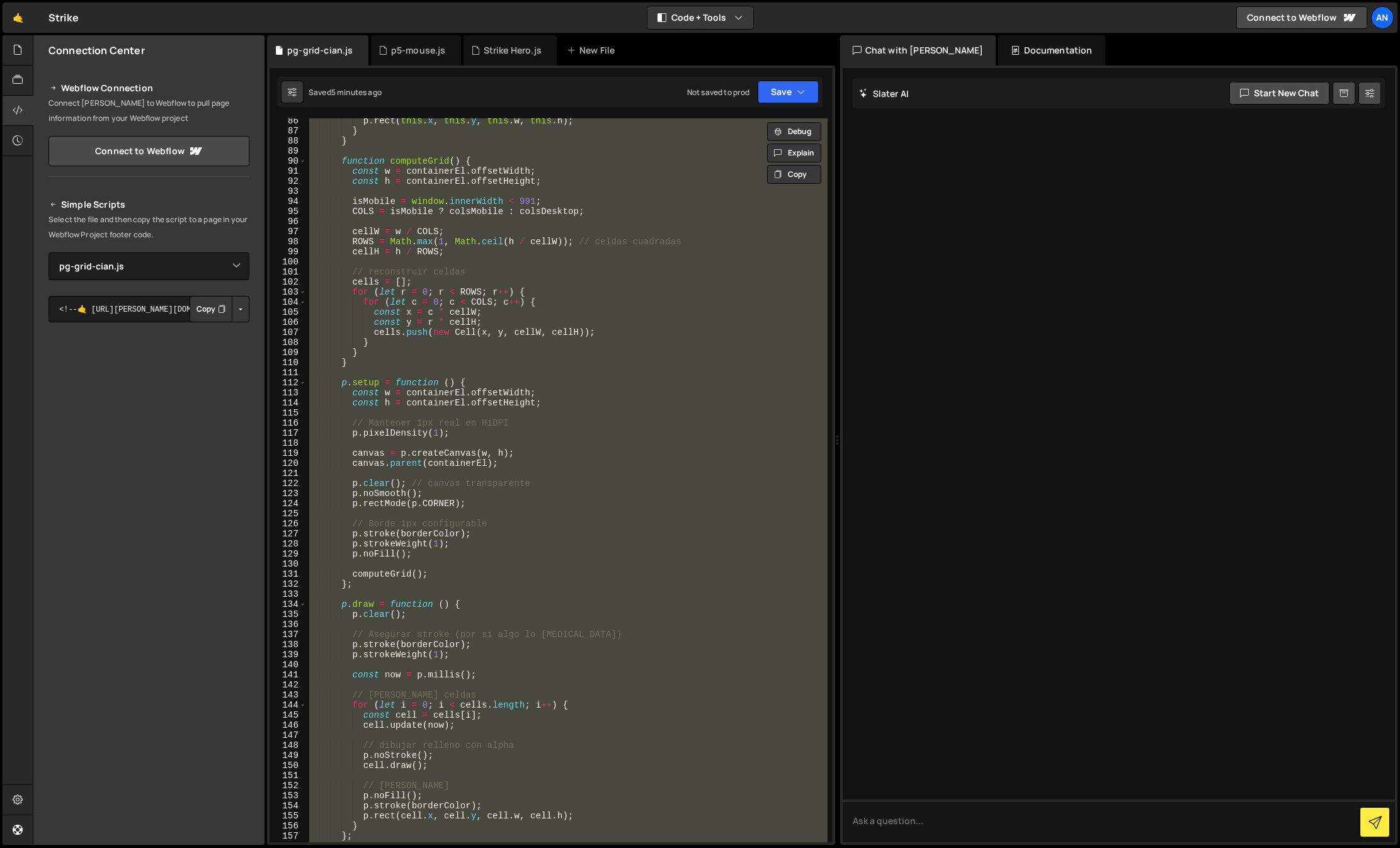
paste textarea
type textarea "})();"
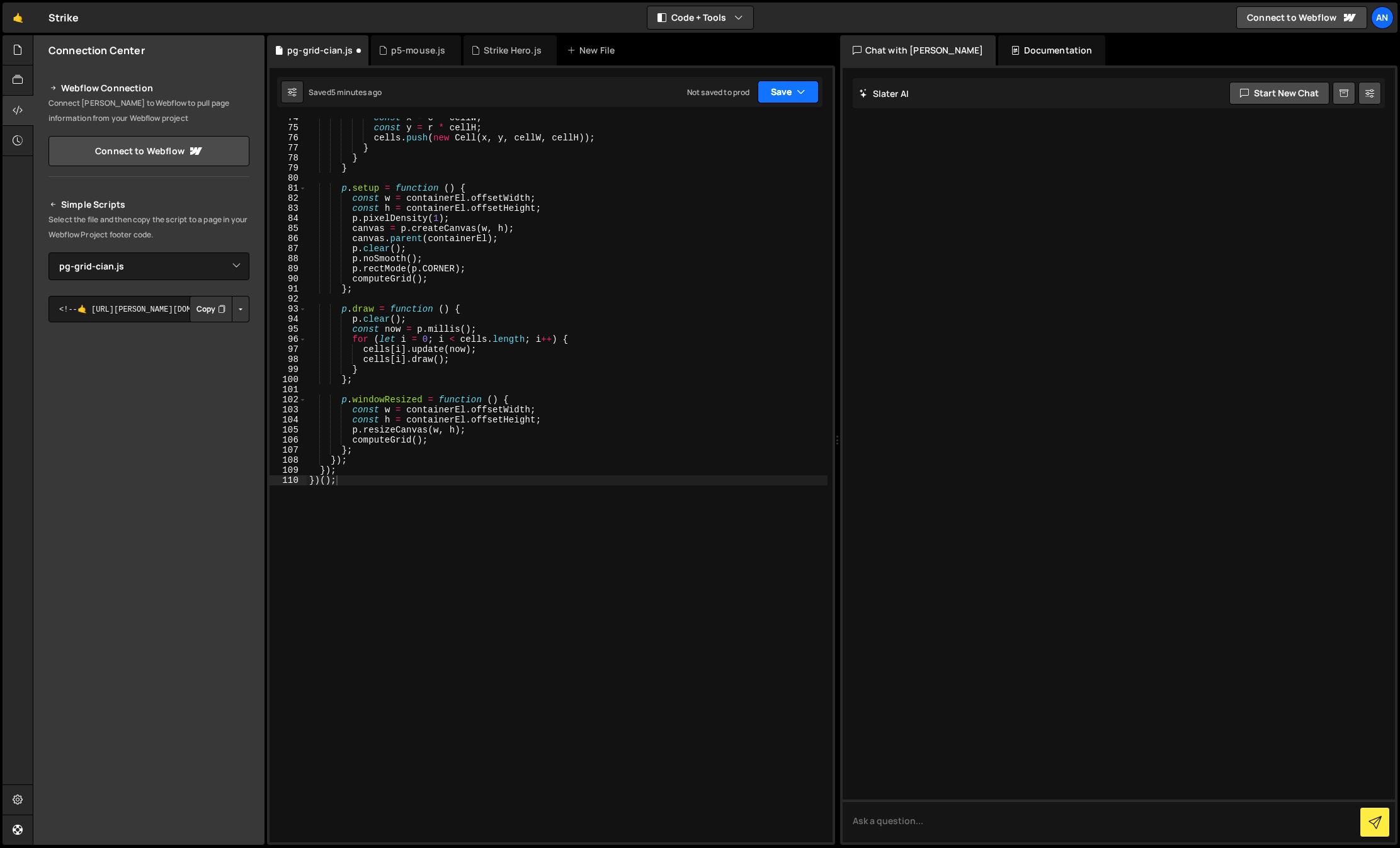
click at [788, 90] on button "Save" at bounding box center [788, 92] width 61 height 23
click at [782, 121] on div "Save to Staging S" at bounding box center [745, 123] width 131 height 13
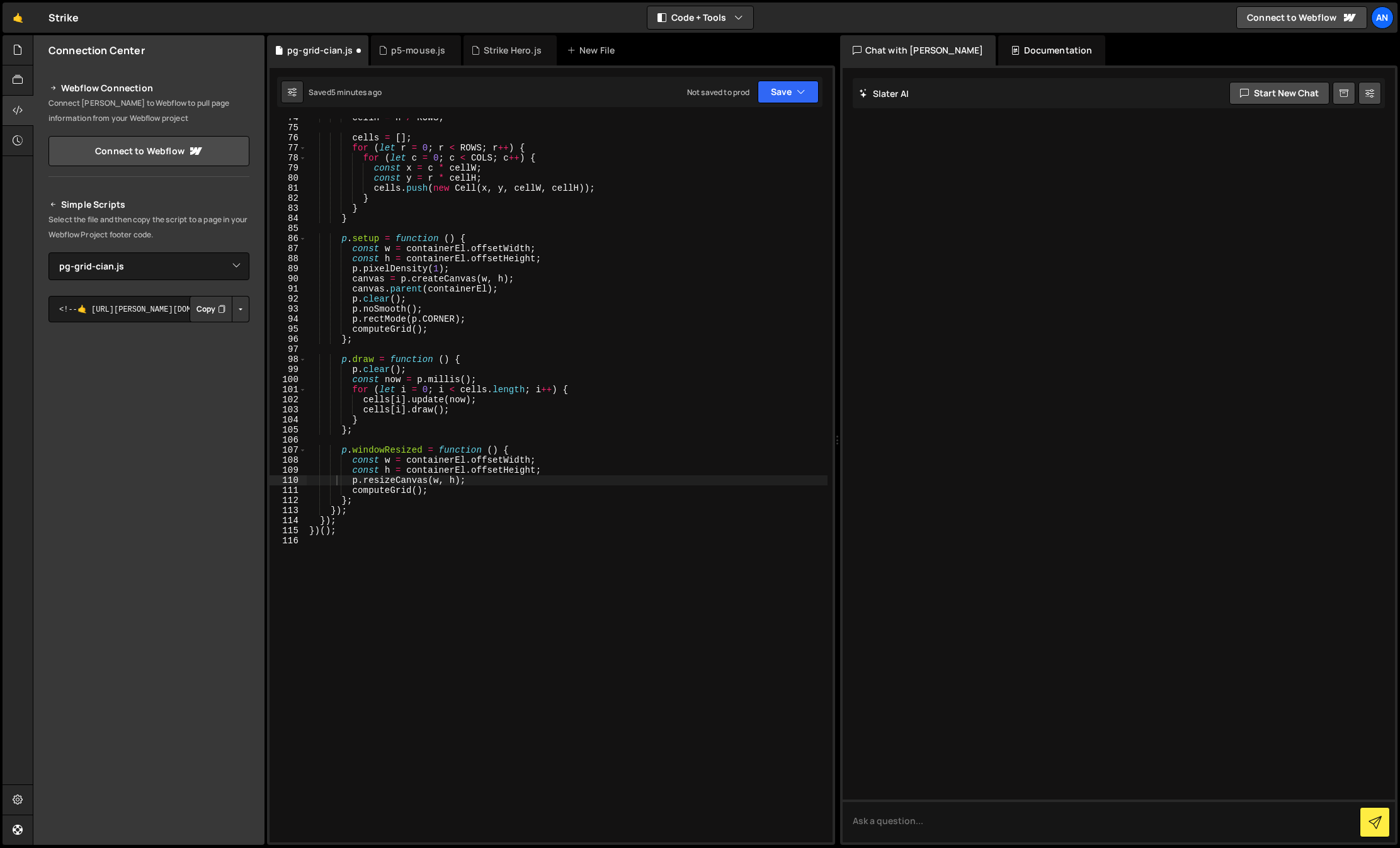
scroll to position [741, 0]
click at [640, 625] on div "cellH = h / ROWS ; cells = [ ] ; for ( let r = 0 ; r < ROWS ; r ++ ) { for ( le…" at bounding box center [567, 484] width 520 height 744
type textarea "})();"
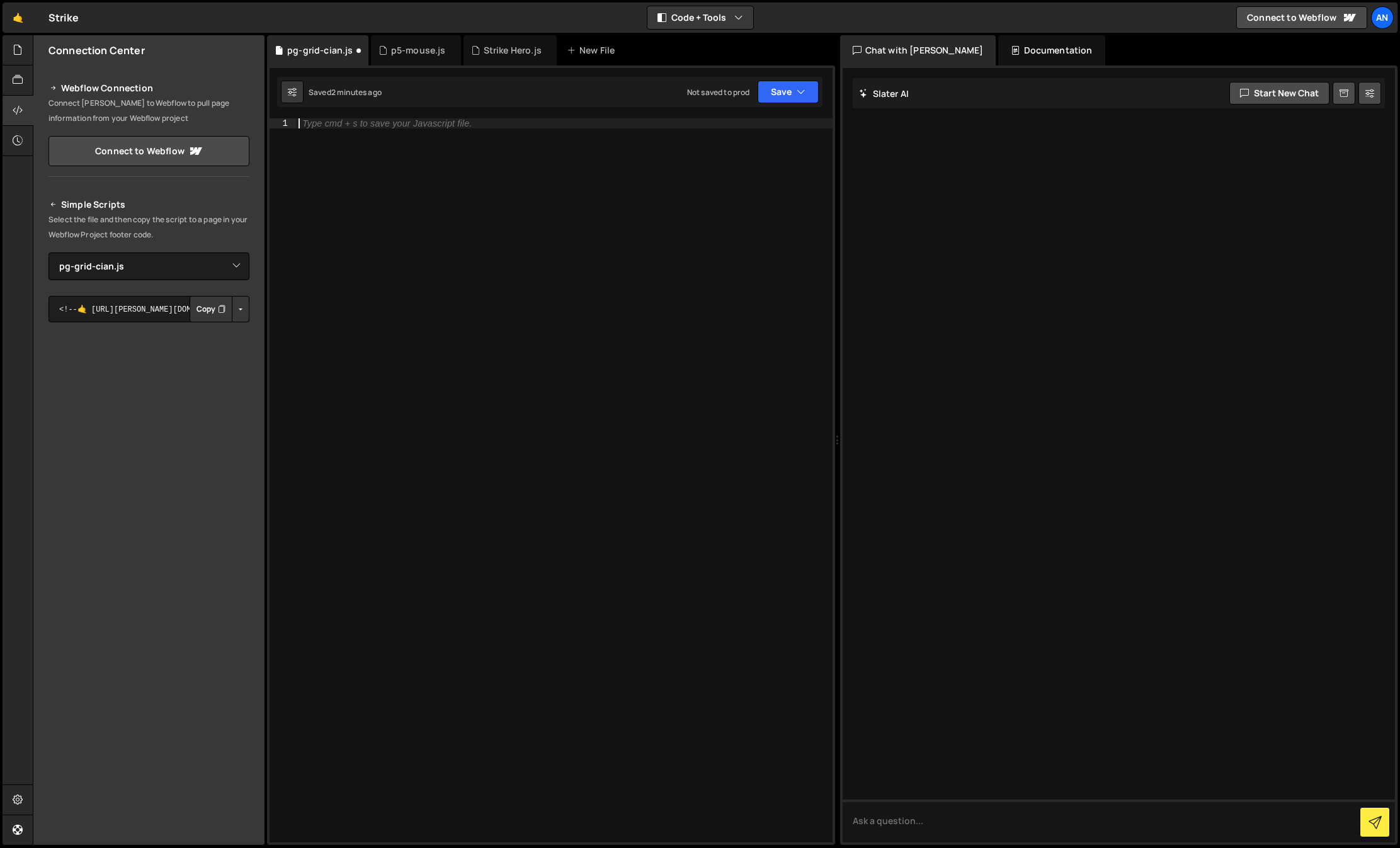
paste textarea "})();"
type textarea "})();"
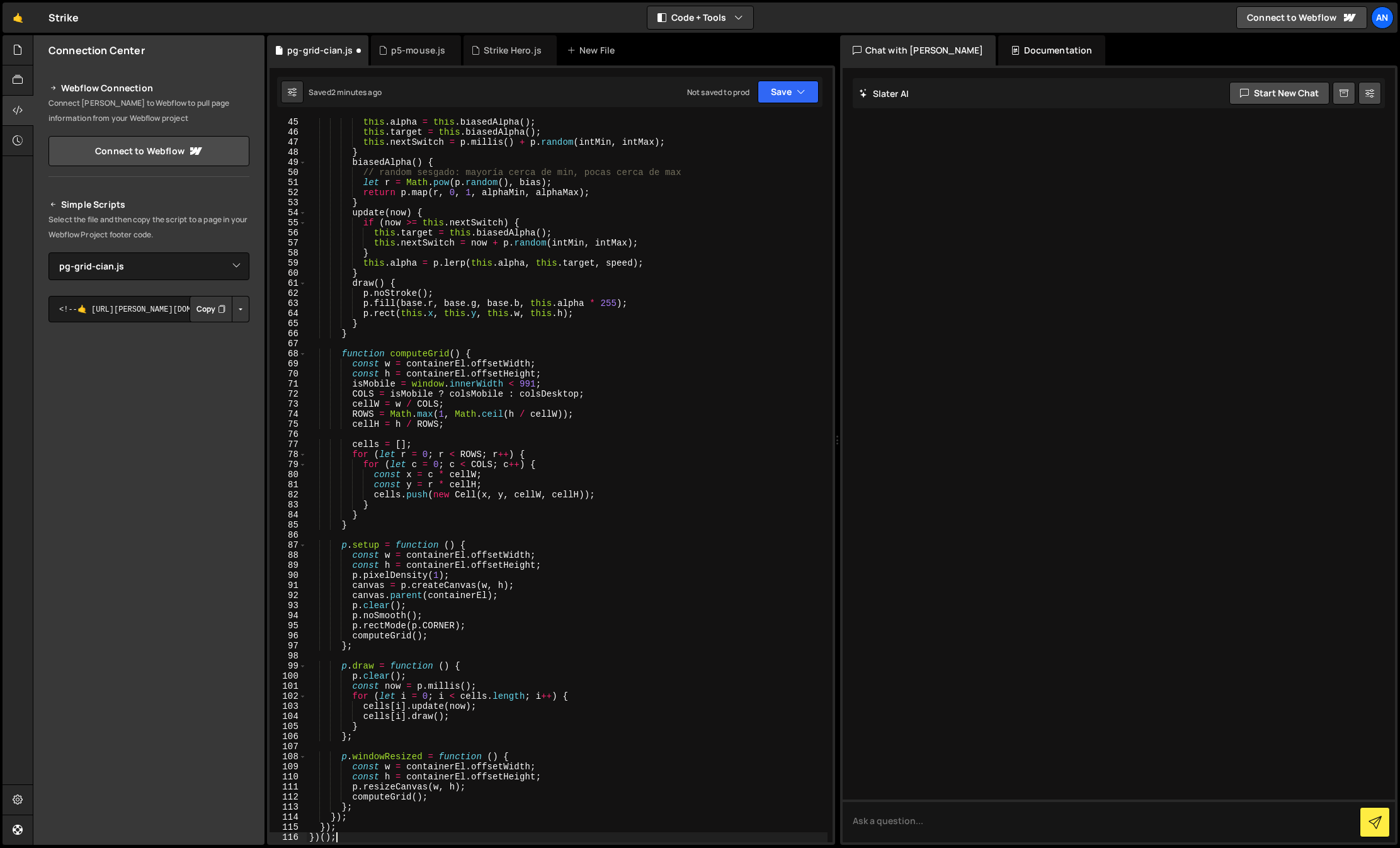
scroll to position [464, 0]
click at [788, 98] on button "Save" at bounding box center [788, 92] width 61 height 23
click at [765, 132] on div "Saved 2 minutes ago" at bounding box center [745, 136] width 131 height 15
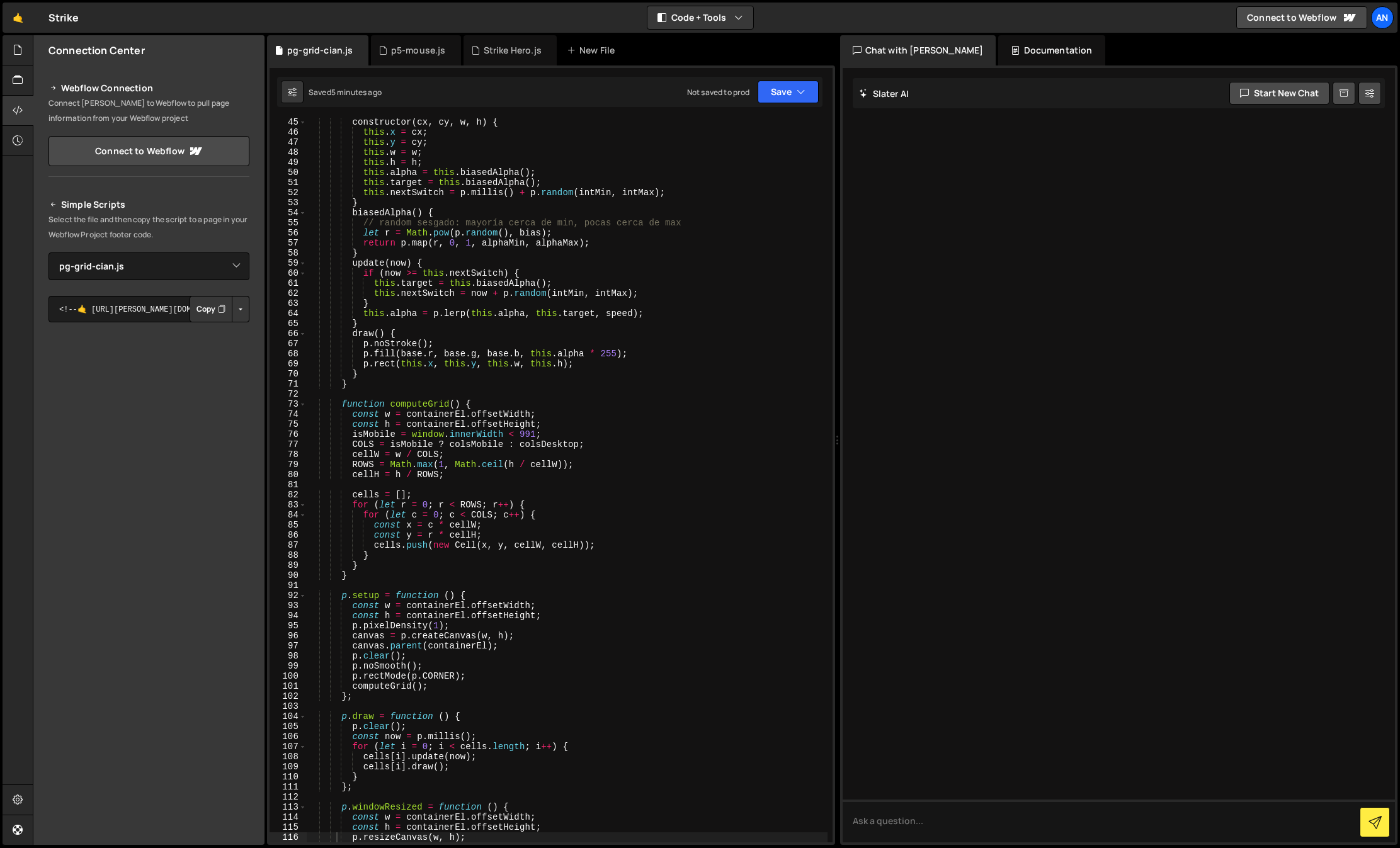
click at [482, 486] on div "constructor ( cx , cy , w , h ) { this . x = cx ; this . y = cy ; this . w = w …" at bounding box center [567, 489] width 520 height 744
click at [512, 458] on div "constructor ( cx , cy , w , h ) { this . x = cx ; this . y = cy ; this . w = w …" at bounding box center [567, 489] width 520 height 744
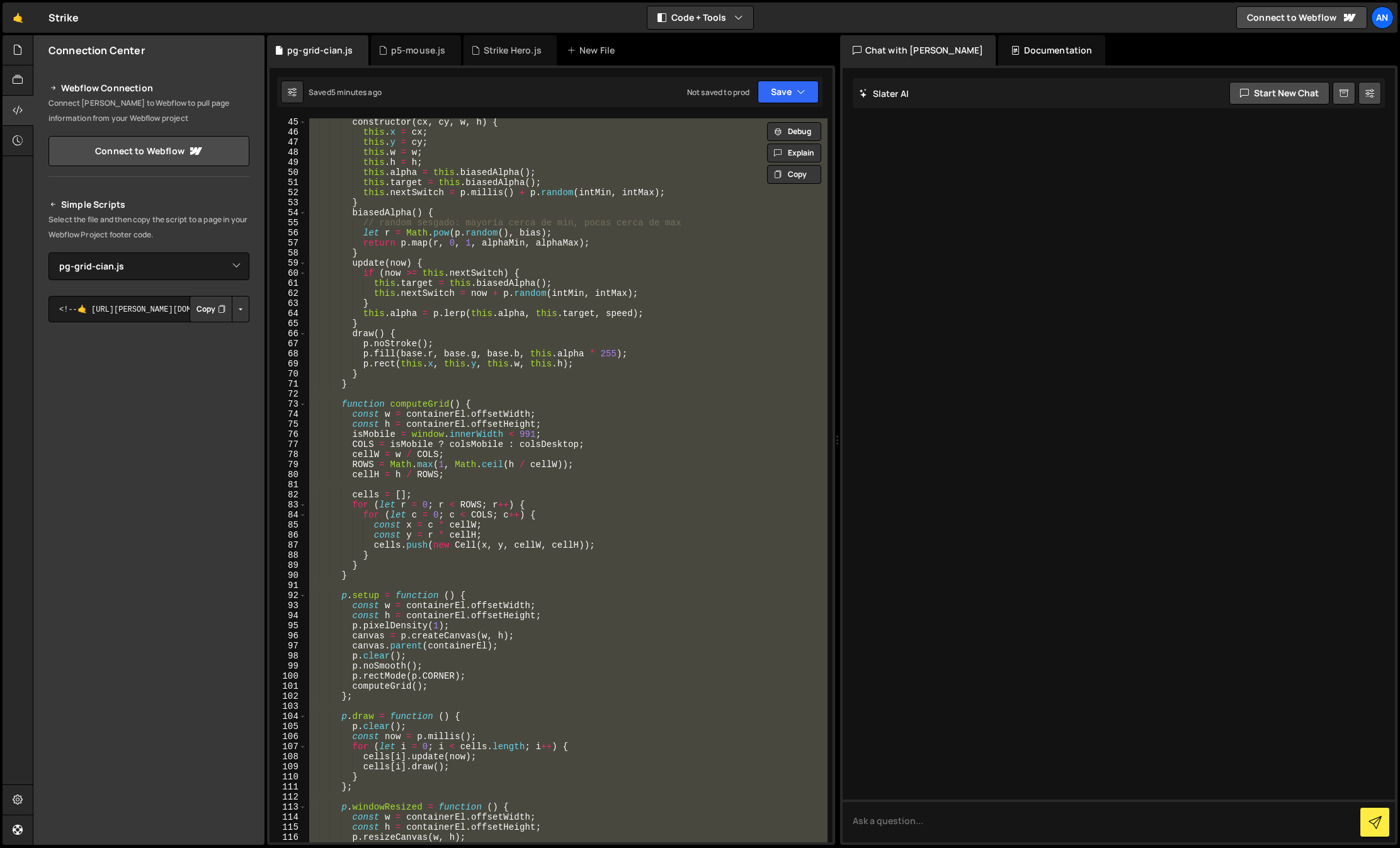
paste textarea
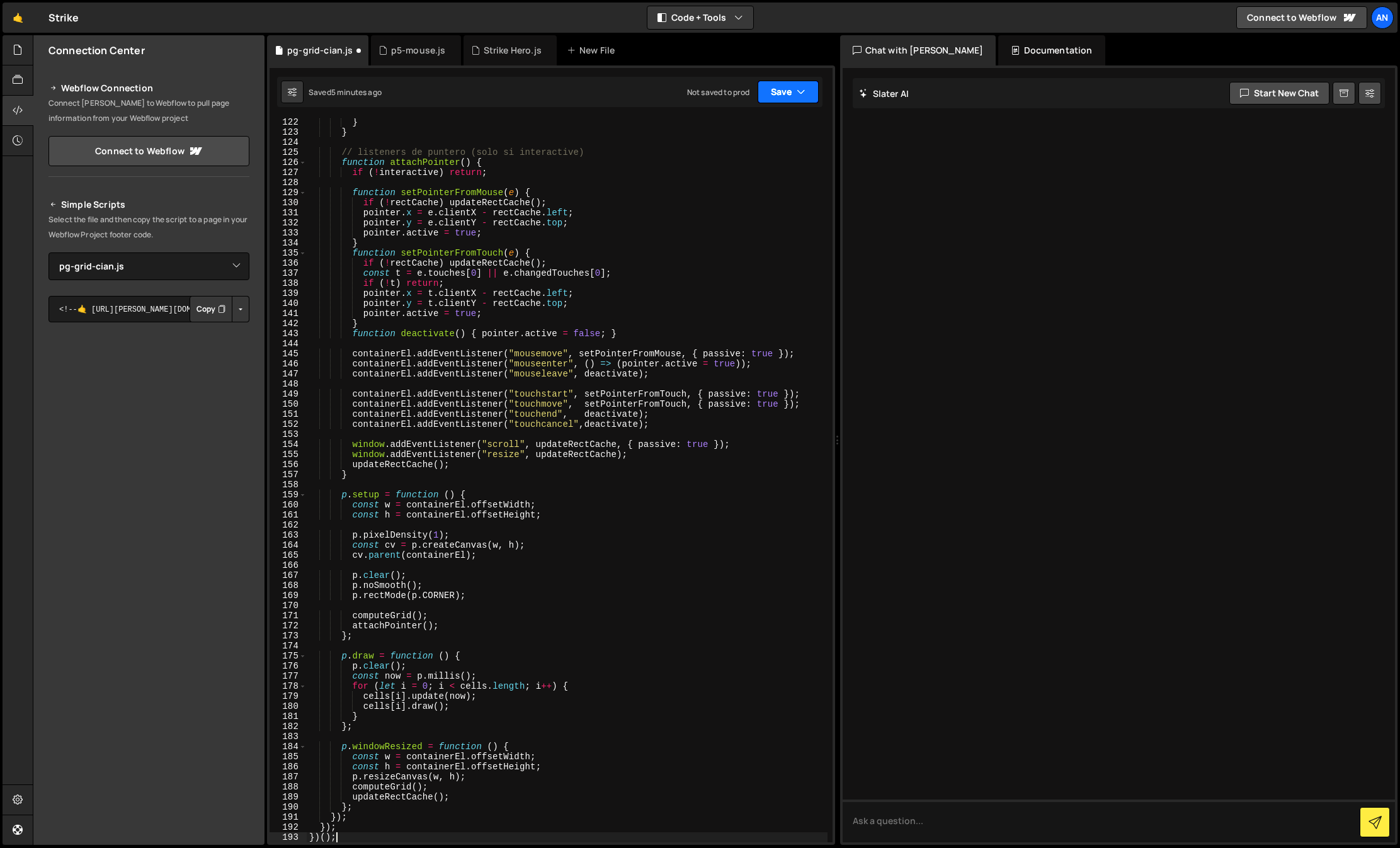
click at [783, 95] on button "Save" at bounding box center [788, 92] width 61 height 23
click at [772, 129] on div "Saved 5 minutes ago" at bounding box center [745, 136] width 131 height 15
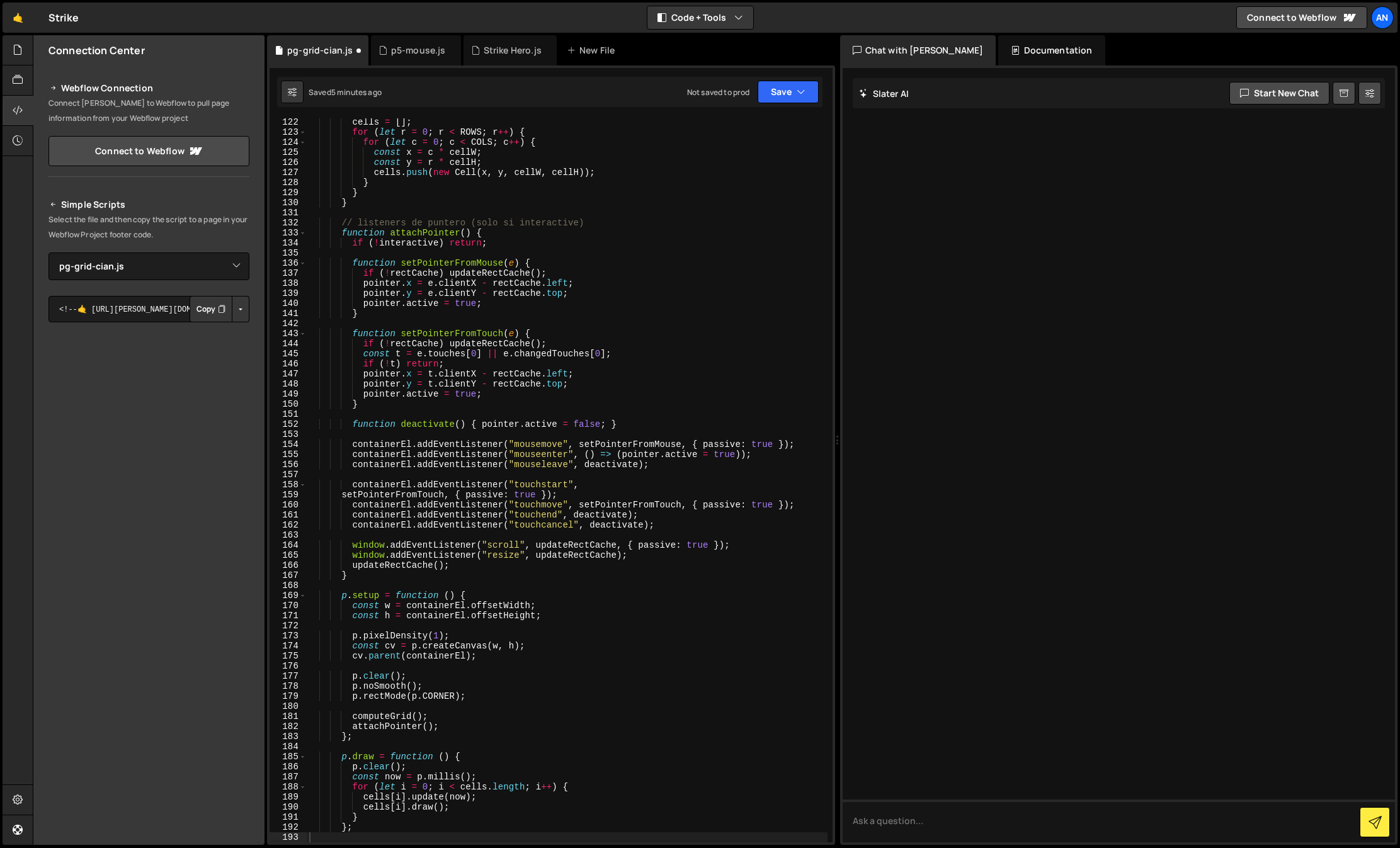
scroll to position [1220, 0]
click at [587, 556] on div "cells = [ ] ; for ( let r = 0 ; r < ROWS ; r ++ ) { for ( let c = 0 ; c < COLS …" at bounding box center [567, 489] width 520 height 744
click at [544, 516] on div "cells = [ ] ; for ( let r = 0 ; r < ROWS ; r ++ ) { for ( let c = 0 ; c < COLS …" at bounding box center [567, 489] width 520 height 744
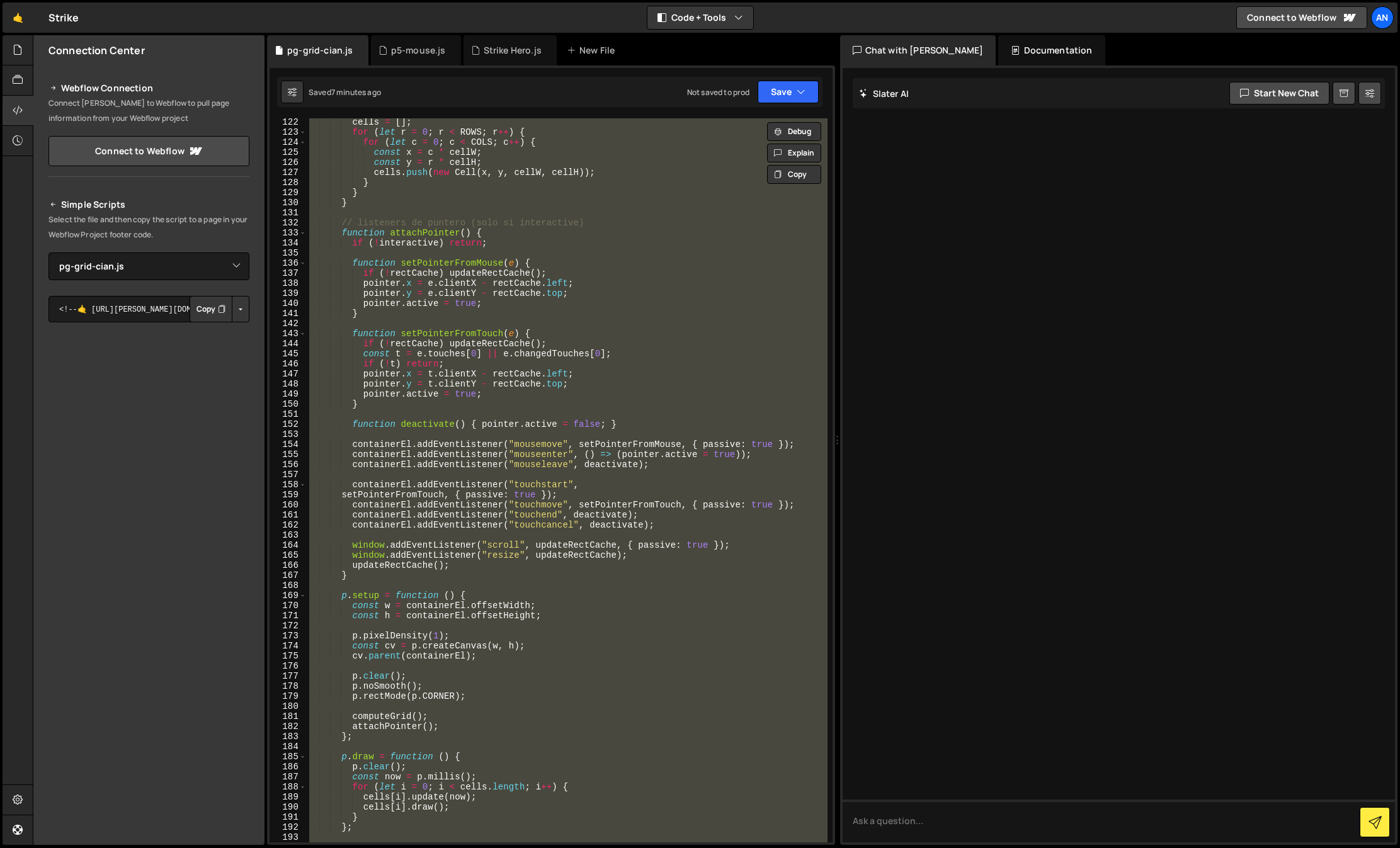
paste textarea
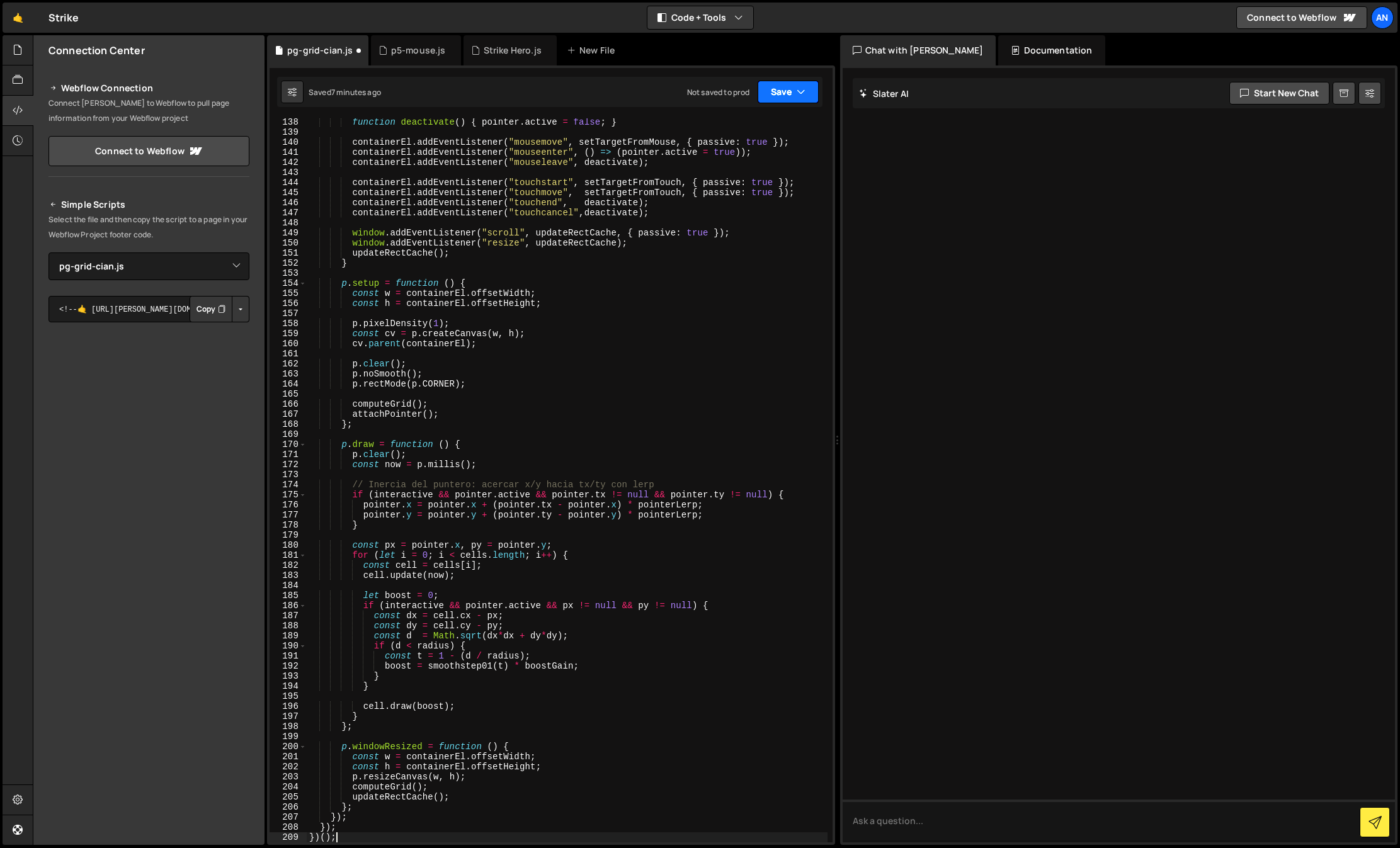
click at [779, 98] on button "Save" at bounding box center [788, 92] width 61 height 23
click at [760, 123] on div "Save to Staging S" at bounding box center [745, 123] width 131 height 13
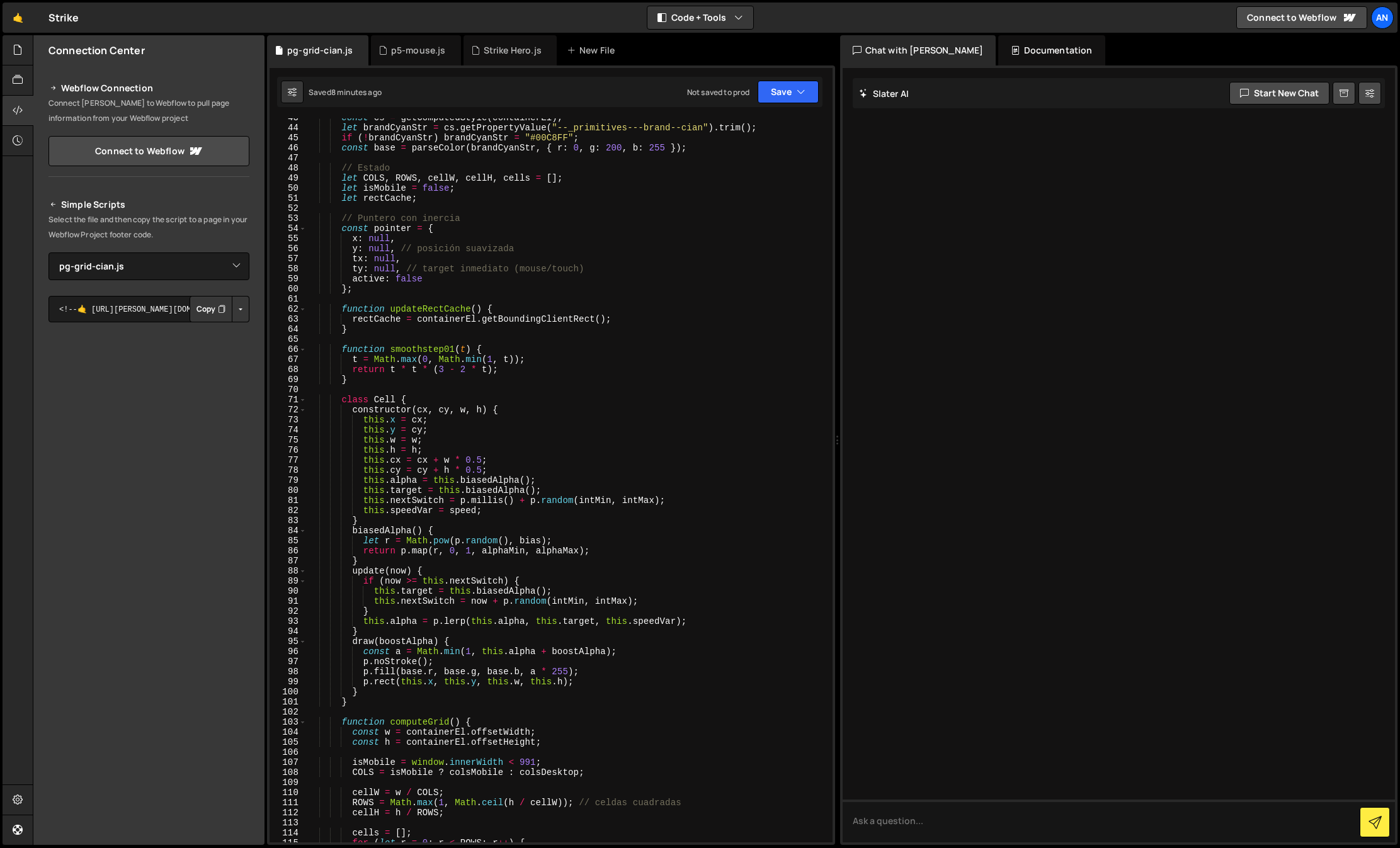
scroll to position [429, 0]
click at [432, 480] on div "const cs = getComputedStyle ( containerEl ) ; let brandCyanStr = cs . getProper…" at bounding box center [567, 484] width 520 height 744
type textarea "})();"
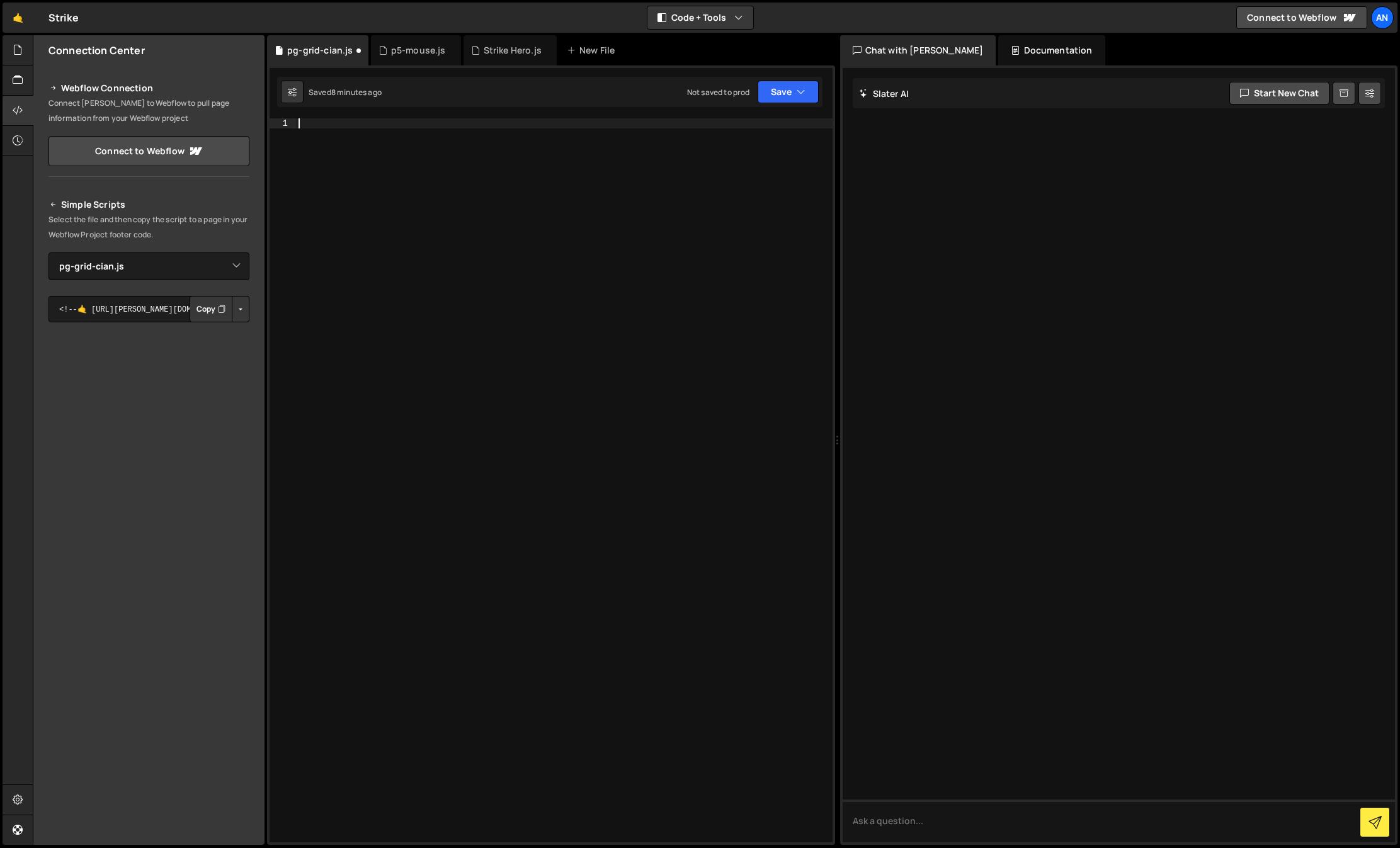
paste textarea "})();"
type textarea "})();"
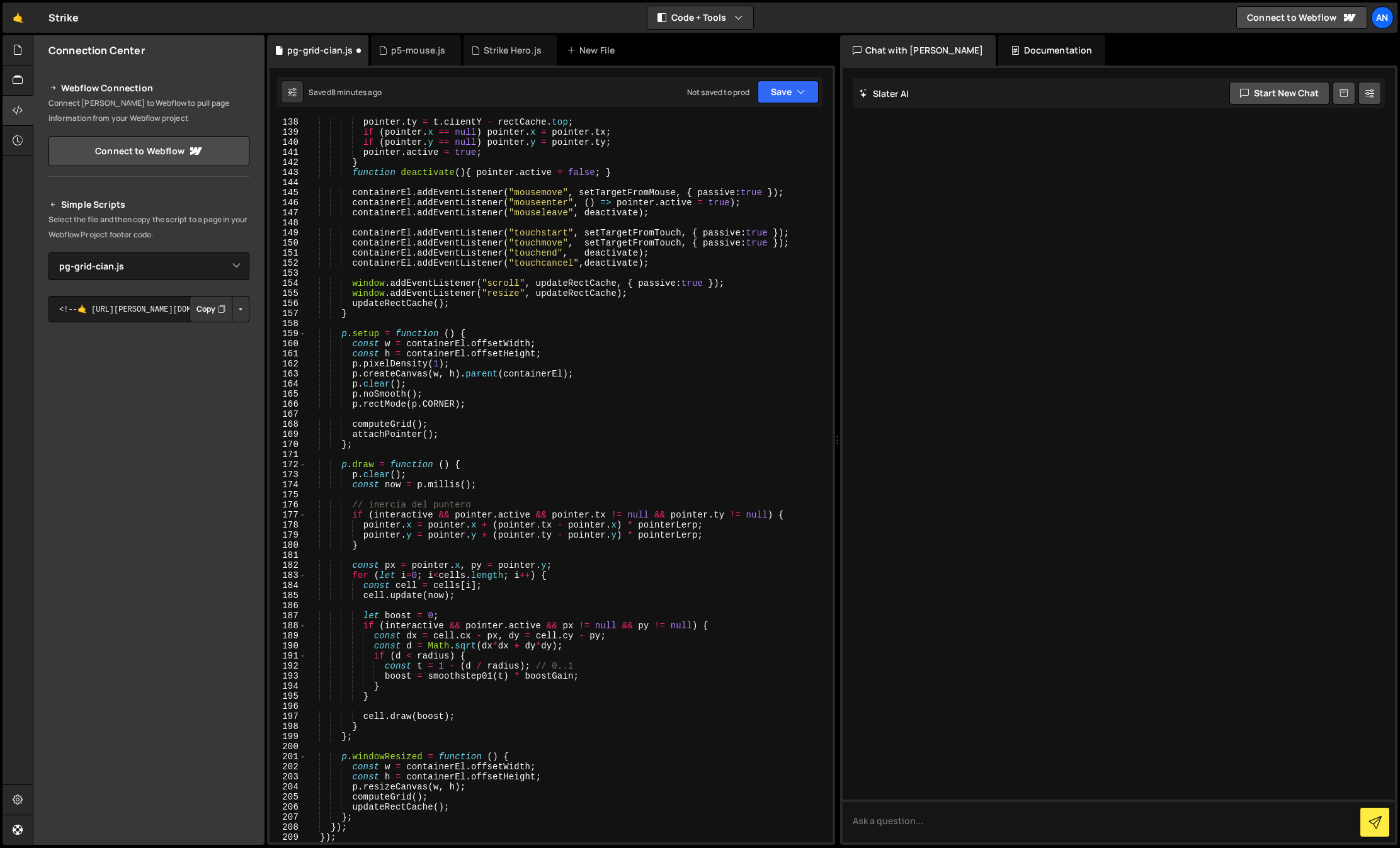
scroll to position [1421, 0]
click at [776, 89] on button "Save" at bounding box center [788, 92] width 61 height 23
click at [762, 114] on button "Save to Staging S Saved 8 minutes ago" at bounding box center [745, 130] width 151 height 41
